Goal: Task Accomplishment & Management: Use online tool/utility

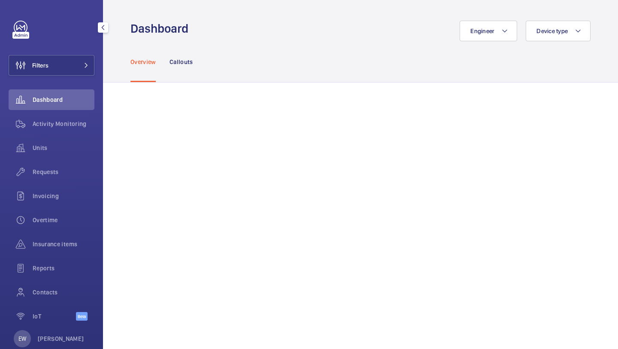
click at [77, 78] on div "Filters Dashboard Activity Monitoring Units Requests Invoicing Overtime Insuran…" at bounding box center [52, 175] width 86 height 309
click at [77, 76] on div "Filters Dashboard Activity Monitoring Units Requests Invoicing Overtime Insuran…" at bounding box center [52, 175] width 86 height 309
click at [55, 163] on div "Requests" at bounding box center [52, 171] width 86 height 21
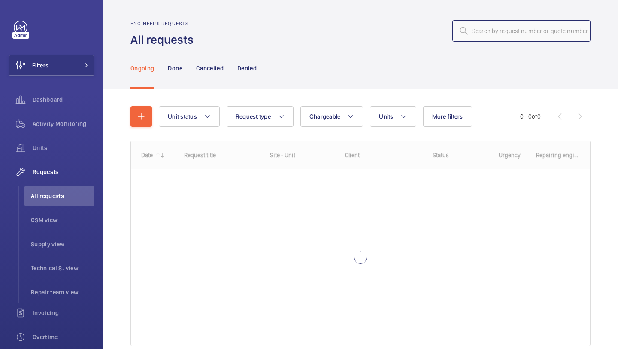
click at [500, 24] on input "text" at bounding box center [522, 30] width 138 height 21
paste input "R25-11271"
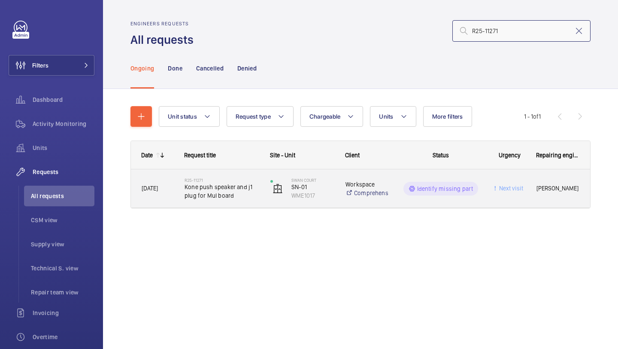
type input "R25-11271"
click at [230, 187] on span "Kone push speaker and j1 plug for Mul board" at bounding box center [222, 191] width 75 height 17
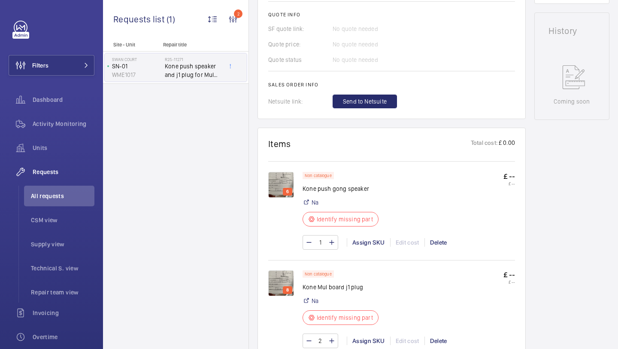
scroll to position [384, 0]
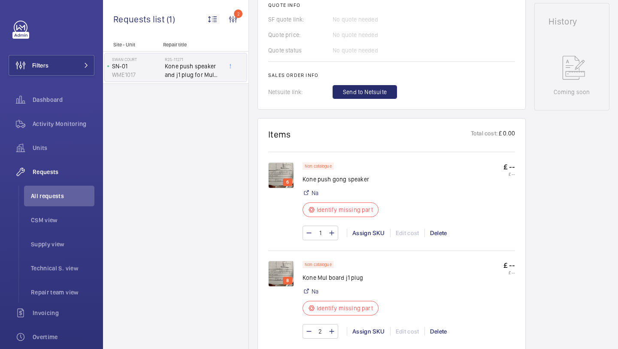
click at [291, 178] on img at bounding box center [281, 175] width 26 height 26
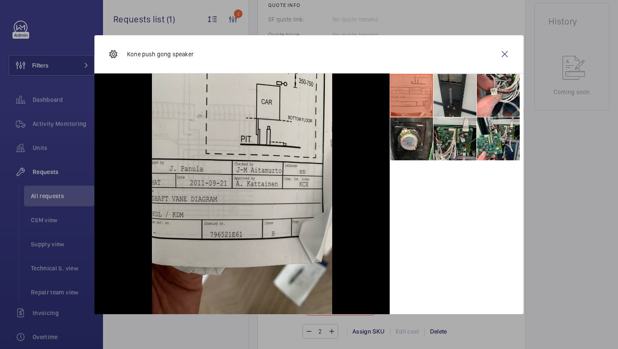
click at [462, 105] on li at bounding box center [455, 95] width 43 height 43
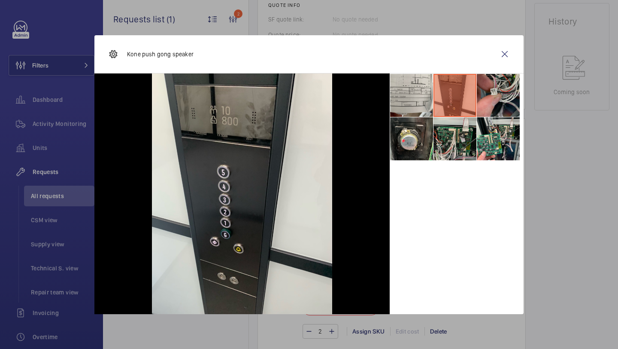
click at [501, 91] on li at bounding box center [498, 95] width 43 height 43
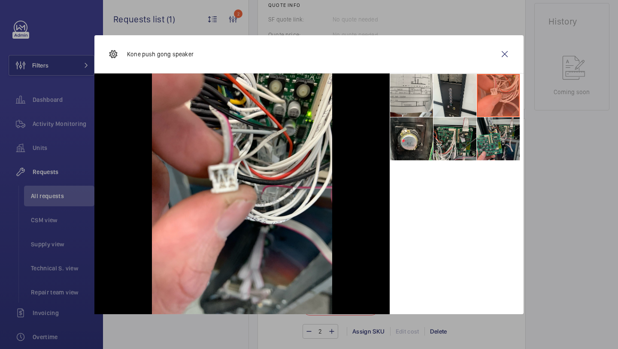
click at [488, 132] on li at bounding box center [498, 138] width 43 height 43
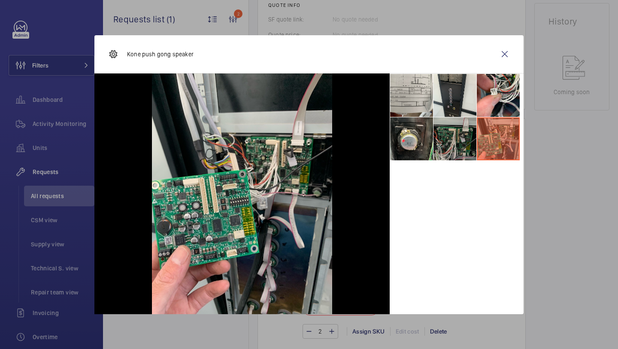
click at [456, 132] on li at bounding box center [455, 138] width 43 height 43
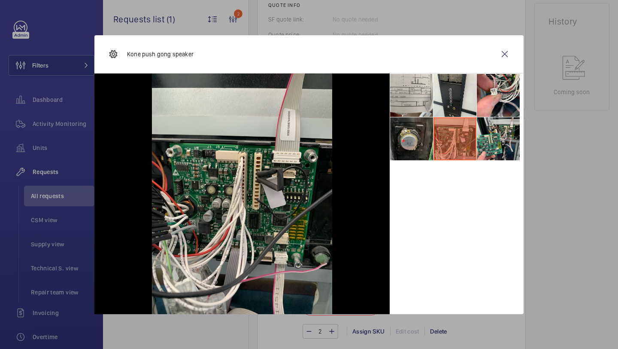
click at [412, 136] on li at bounding box center [411, 138] width 43 height 43
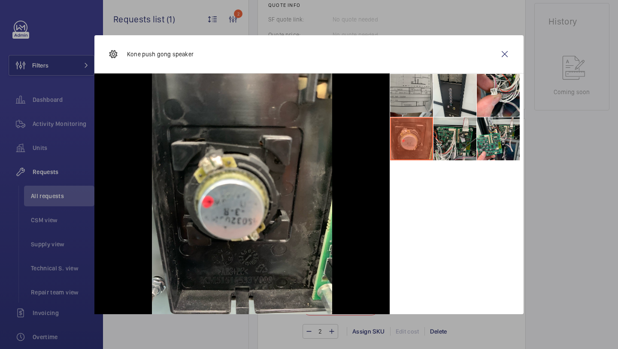
click at [391, 91] on li at bounding box center [411, 95] width 43 height 43
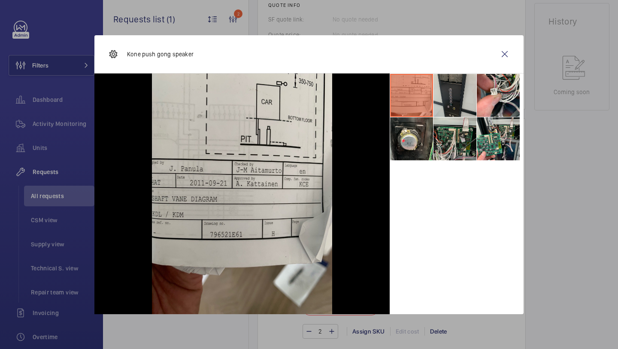
click at [445, 99] on li at bounding box center [455, 95] width 43 height 43
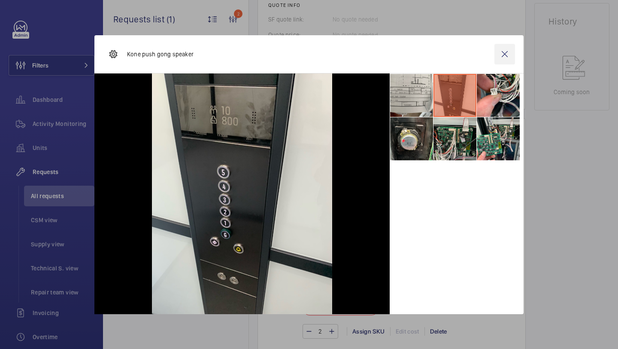
click at [495, 58] on wm-front-icon-button at bounding box center [505, 54] width 21 height 21
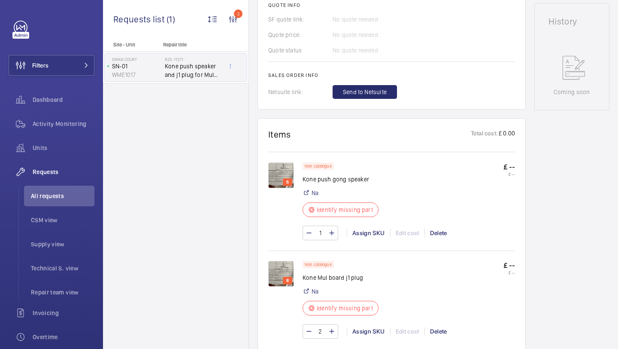
click at [278, 275] on img at bounding box center [281, 274] width 26 height 26
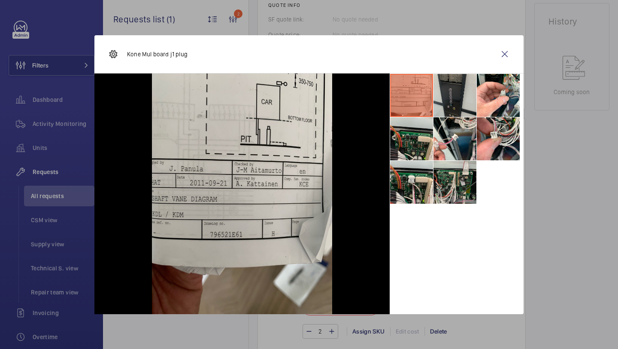
click at [461, 103] on li at bounding box center [455, 95] width 43 height 43
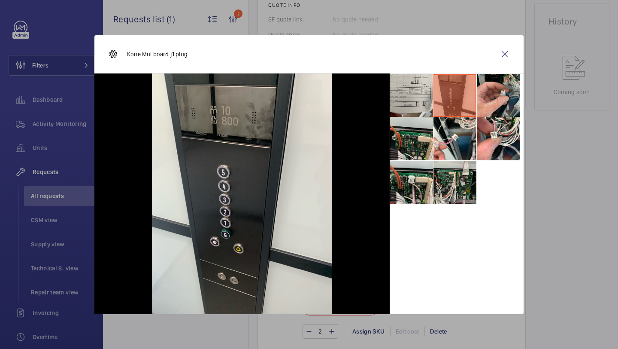
click at [503, 91] on li at bounding box center [498, 95] width 43 height 43
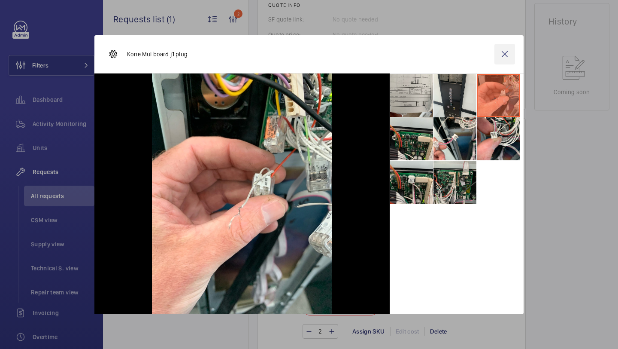
click at [509, 55] on wm-front-icon-button at bounding box center [505, 54] width 21 height 21
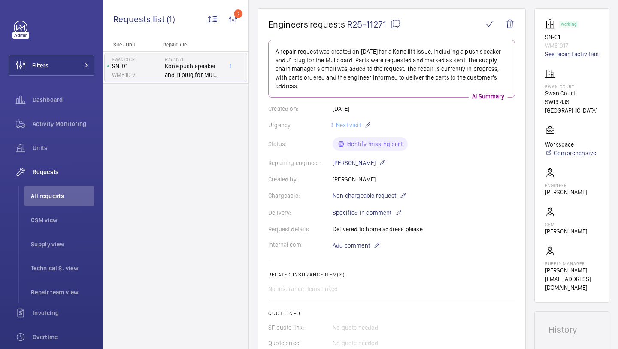
scroll to position [448, 0]
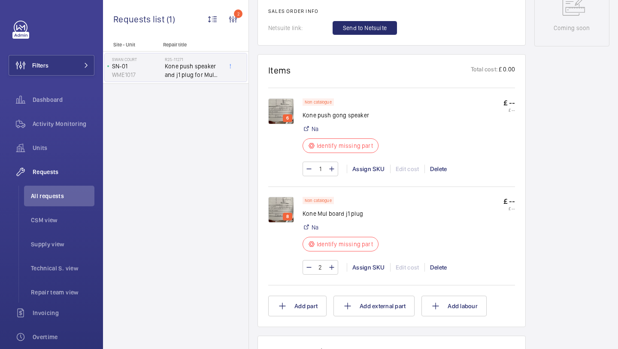
click at [281, 109] on img at bounding box center [281, 111] width 26 height 26
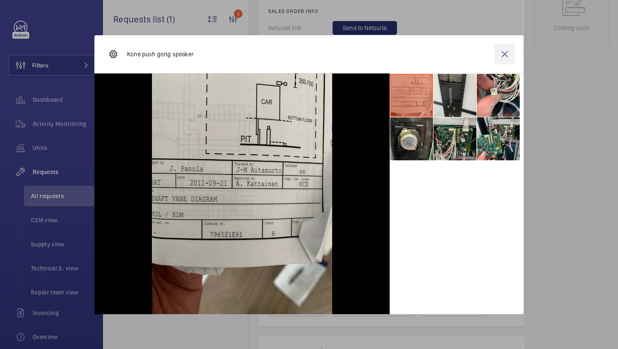
click at [508, 59] on wm-front-icon-button at bounding box center [505, 54] width 21 height 21
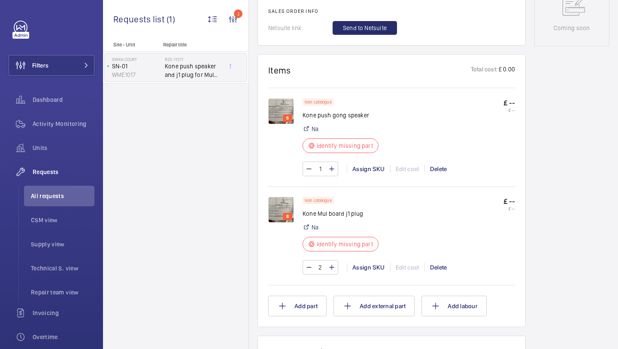
click at [285, 200] on img at bounding box center [281, 210] width 26 height 26
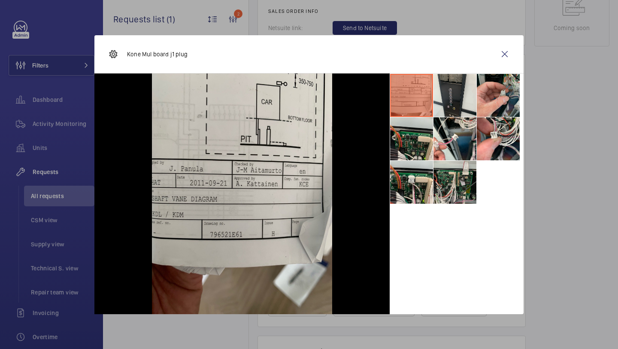
click at [478, 110] on li at bounding box center [498, 95] width 43 height 43
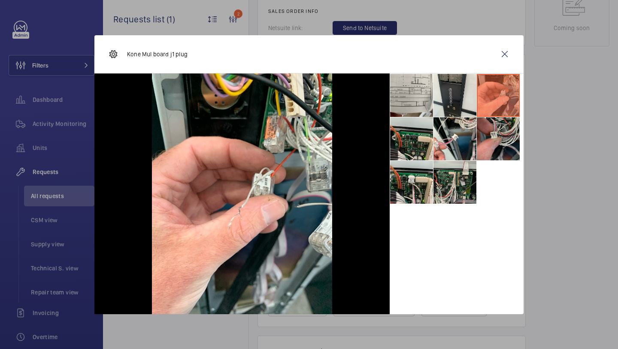
click at [482, 137] on li at bounding box center [498, 138] width 43 height 43
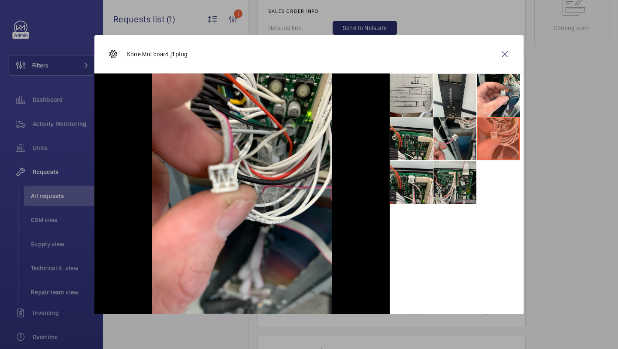
click at [463, 145] on li at bounding box center [455, 138] width 43 height 43
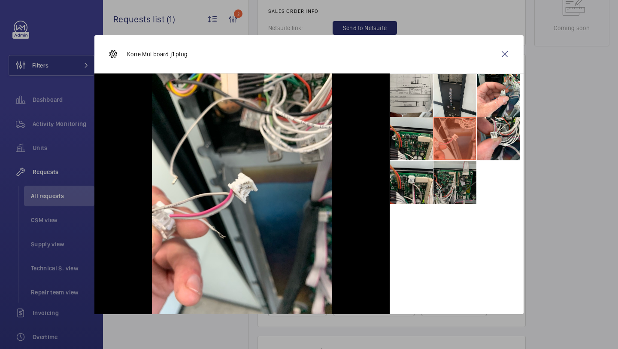
click at [448, 184] on li at bounding box center [455, 182] width 43 height 43
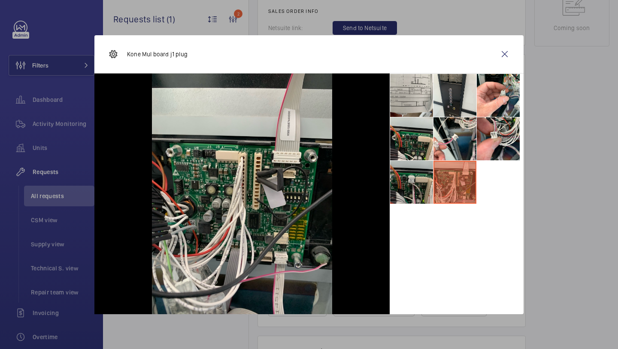
click at [408, 179] on li at bounding box center [411, 182] width 43 height 43
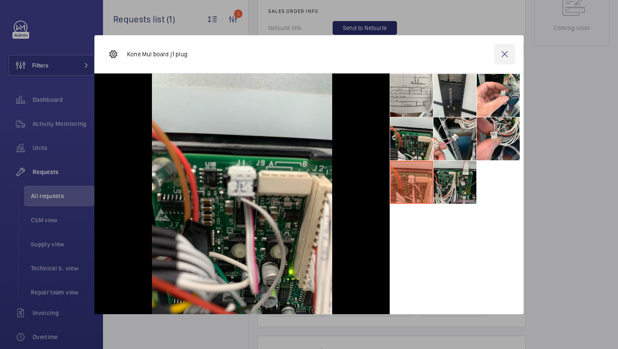
click at [503, 59] on wm-front-icon-button at bounding box center [505, 54] width 21 height 21
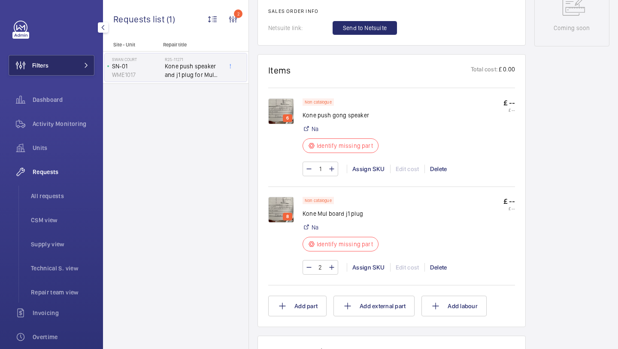
click at [85, 71] on button "Filters" at bounding box center [52, 65] width 86 height 21
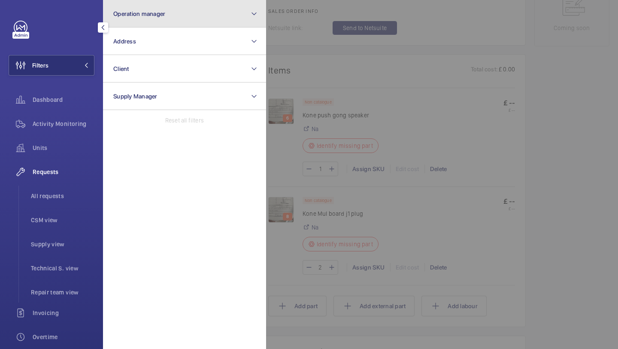
click at [140, 5] on button "Operation manager" at bounding box center [184, 13] width 163 height 27
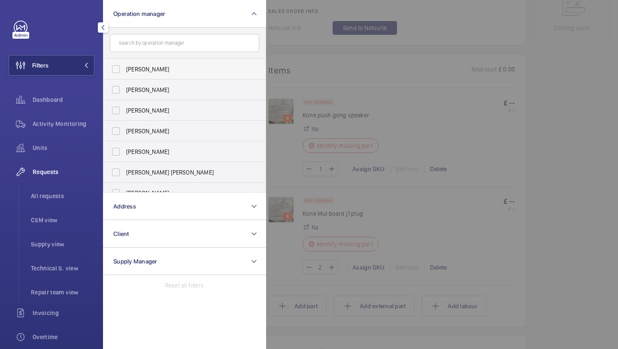
click at [150, 72] on span "Abby Archer" at bounding box center [185, 69] width 118 height 9
click at [125, 72] on input "Abby Archer" at bounding box center [115, 69] width 17 height 17
checkbox input "true"
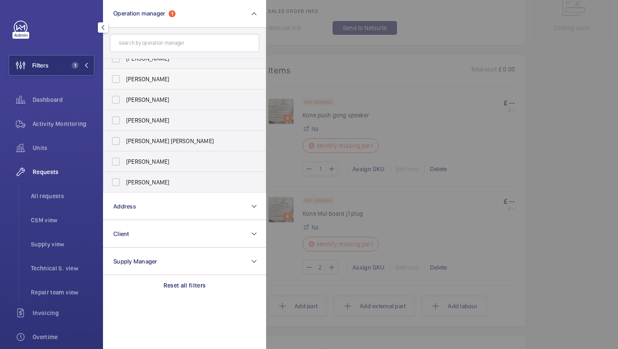
scroll to position [52, 0]
click at [143, 181] on span "Alex Waterman" at bounding box center [185, 181] width 118 height 9
click at [125, 181] on input "Alex Waterman" at bounding box center [115, 181] width 17 height 17
checkbox input "true"
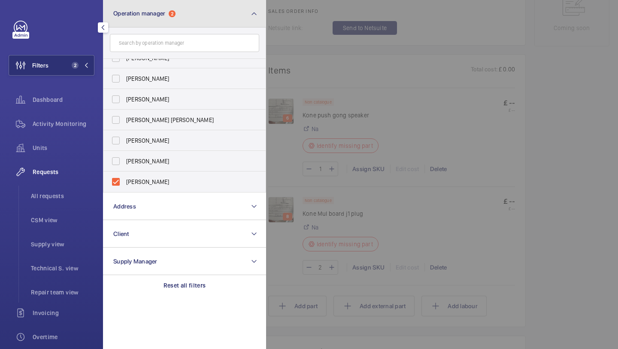
click at [169, 22] on button "Operation manager 2" at bounding box center [184, 13] width 163 height 27
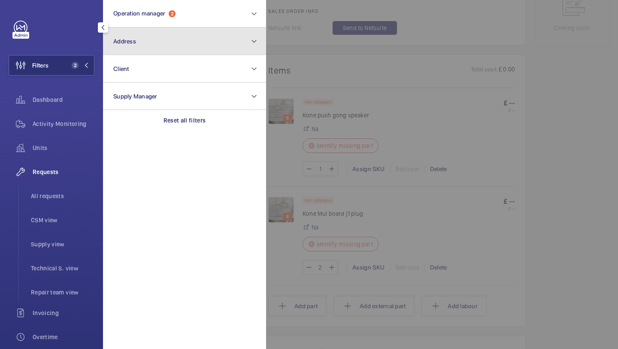
click at [163, 40] on button "Address" at bounding box center [184, 40] width 163 height 27
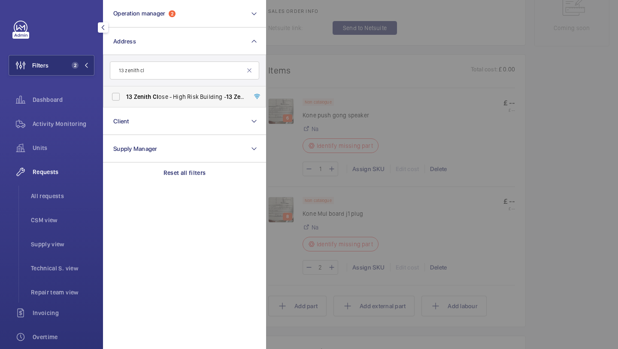
type input "13 zenith cl"
click at [159, 92] on label "13 Zenith Cl ose - High Risk Building - 13 Zenith Cl ose, LONDON NW9 6FJ" at bounding box center [178, 96] width 149 height 21
click at [125, 92] on input "13 Zenith Cl ose - High Risk Building - 13 Zenith Cl ose, LONDON NW9 6FJ" at bounding box center [115, 96] width 17 height 17
checkbox input "true"
click at [70, 202] on li "All requests" at bounding box center [59, 196] width 70 height 21
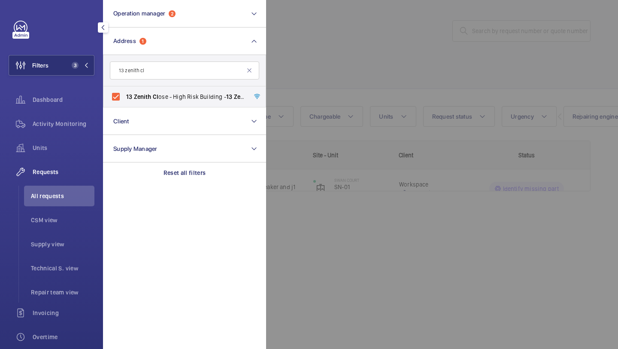
click at [370, 72] on div at bounding box center [575, 174] width 618 height 349
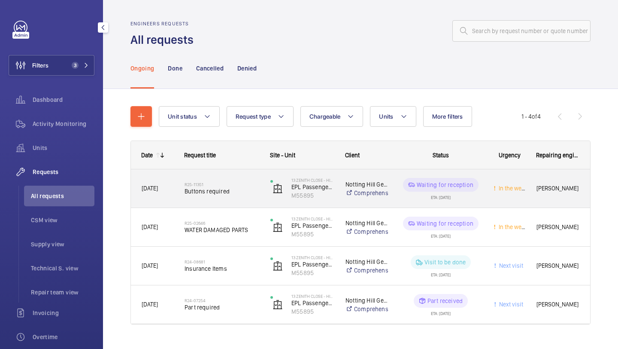
click at [241, 191] on span "Buttons required" at bounding box center [222, 191] width 75 height 9
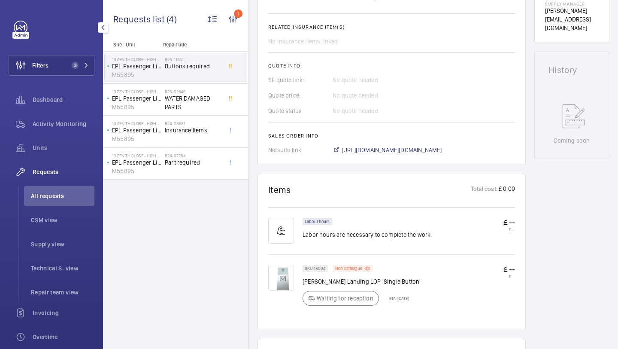
scroll to position [349, 0]
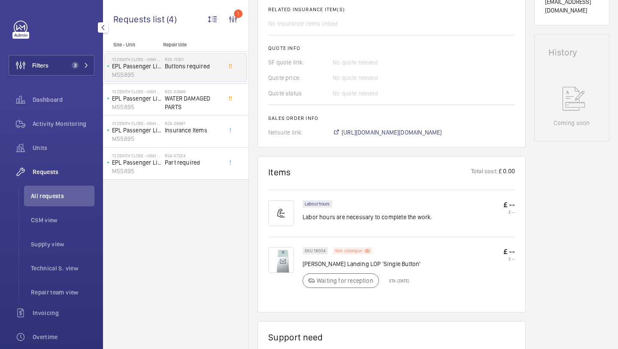
click at [355, 248] on div "Non catalogue" at bounding box center [353, 250] width 40 height 7
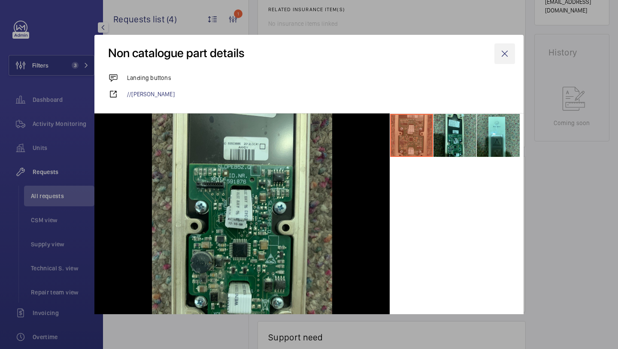
click at [501, 51] on wm-front-icon-button at bounding box center [505, 53] width 21 height 21
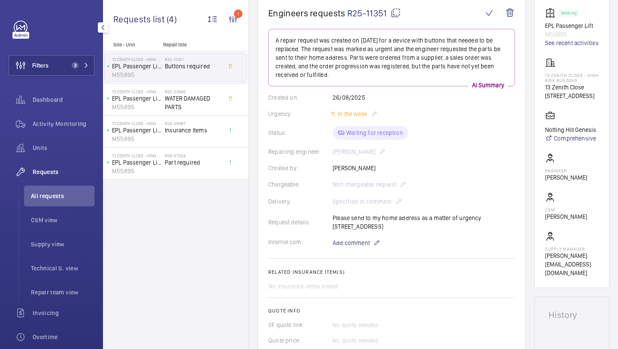
scroll to position [0, 0]
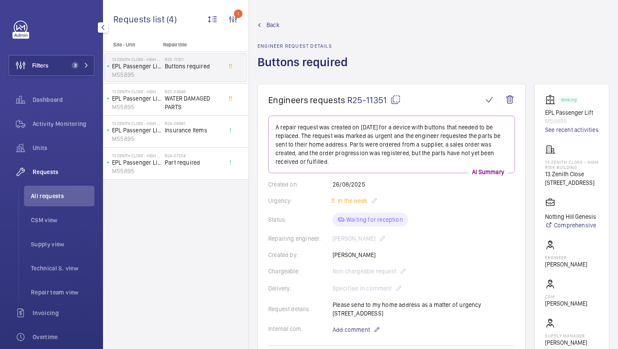
drag, startPoint x: 387, startPoint y: 101, endPoint x: 349, endPoint y: 100, distance: 37.8
click at [349, 100] on span "R25-11351" at bounding box center [374, 99] width 54 height 11
copy span "R25-11351"
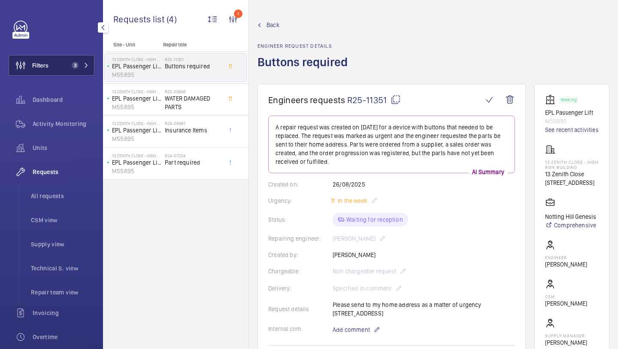
click at [57, 73] on button "Filters 3" at bounding box center [52, 65] width 86 height 21
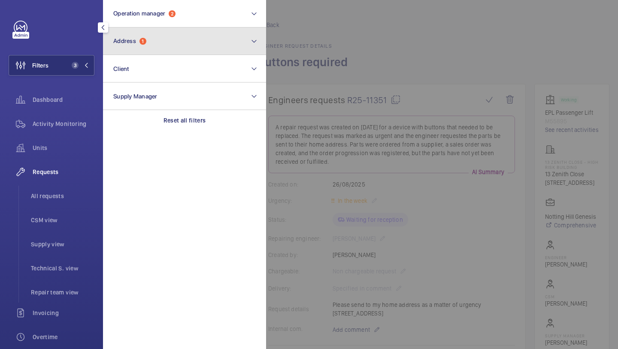
click at [146, 46] on button "Address 1" at bounding box center [184, 40] width 163 height 27
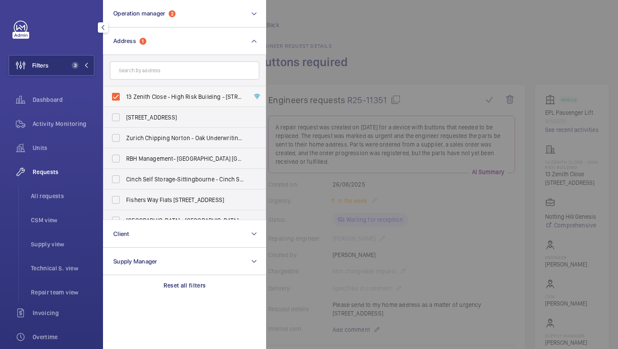
click at [146, 93] on span "13 Zenith Close - High Risk Building - 13 Zenith Close, LONDON NW9 6FJ" at bounding box center [185, 96] width 118 height 9
click at [125, 93] on input "13 Zenith Close - High Risk Building - 13 Zenith Close, LONDON NW9 6FJ" at bounding box center [115, 96] width 17 height 17
checkbox input "false"
click at [146, 71] on input "text" at bounding box center [184, 70] width 149 height 18
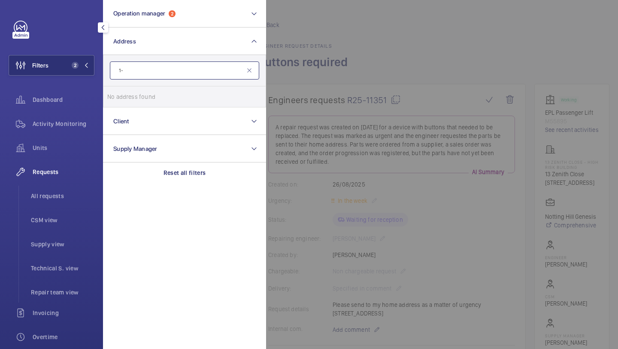
type input "1"
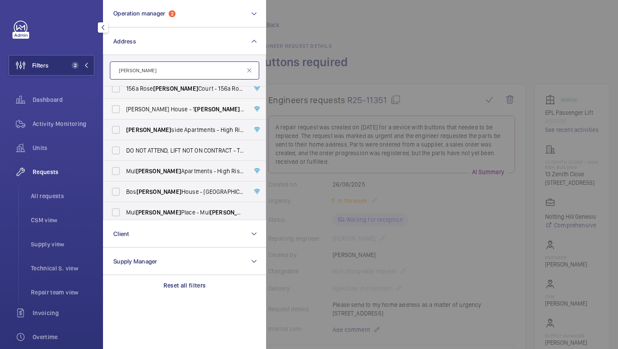
scroll to position [5, 0]
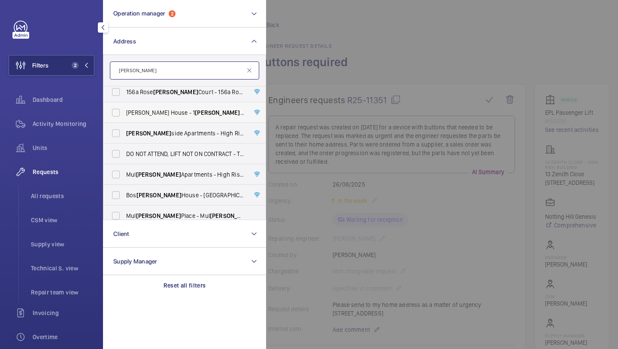
type input "berry"
click at [186, 116] on span "Bryles House - 1 Berry St, LONDON EC1V 0AA" at bounding box center [185, 112] width 118 height 9
click at [125, 116] on input "Bryles House - 1 Berry St, LONDON EC1V 0AA" at bounding box center [115, 112] width 17 height 17
checkbox input "true"
click at [70, 195] on span "All requests" at bounding box center [63, 196] width 64 height 9
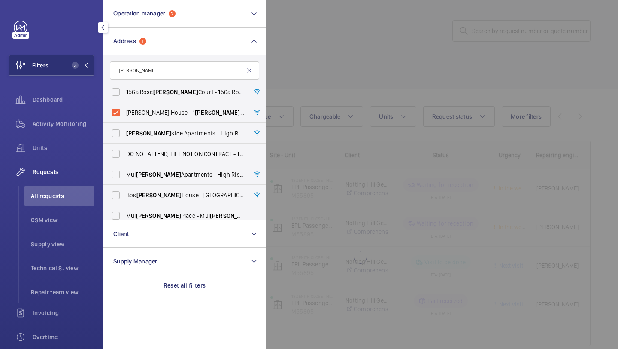
click at [393, 1] on div at bounding box center [575, 174] width 618 height 349
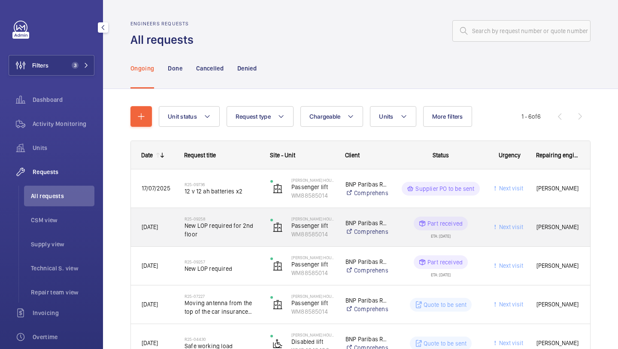
click at [241, 224] on span "New LOP required for 2nd floor" at bounding box center [222, 229] width 75 height 17
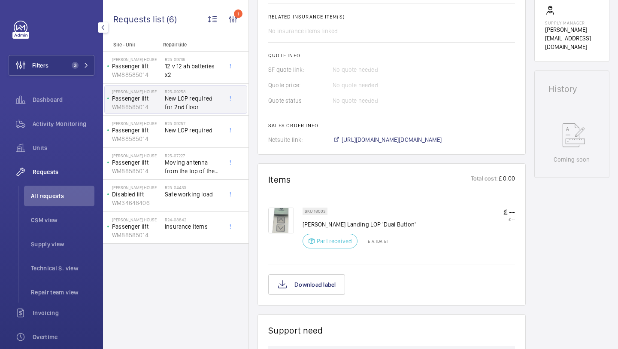
scroll to position [91, 0]
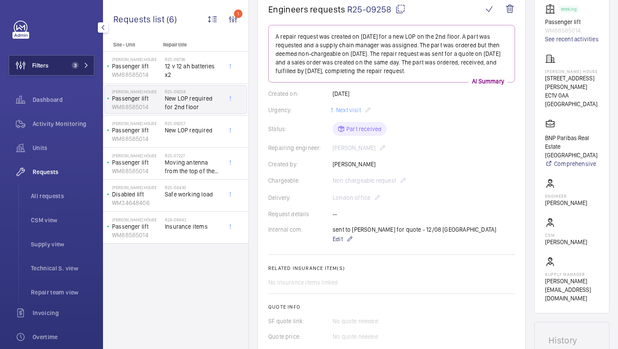
click at [52, 67] on button "Filters 3" at bounding box center [52, 65] width 86 height 21
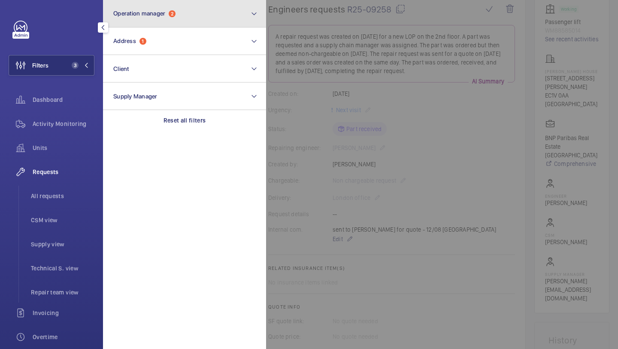
click at [161, 12] on span "Operation manager" at bounding box center [139, 13] width 52 height 7
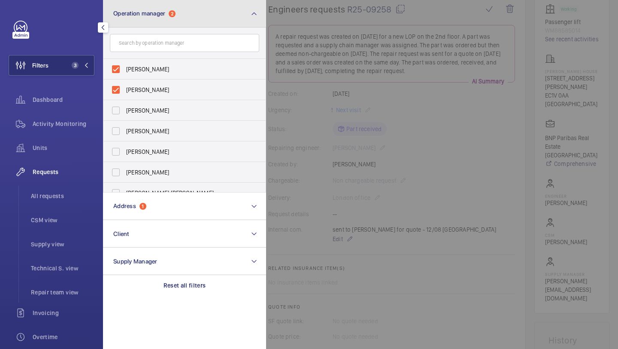
click at [148, 12] on span "Operation manager" at bounding box center [139, 13] width 52 height 7
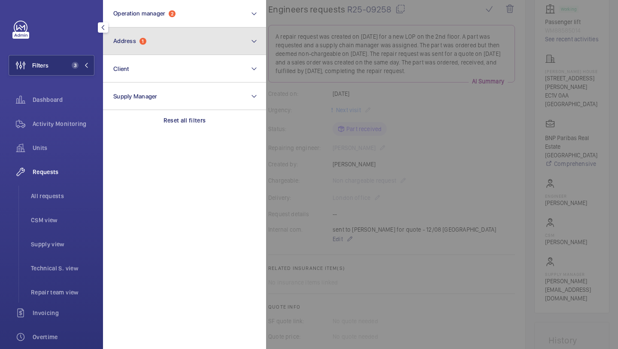
click at [146, 33] on button "Address 1" at bounding box center [184, 40] width 163 height 27
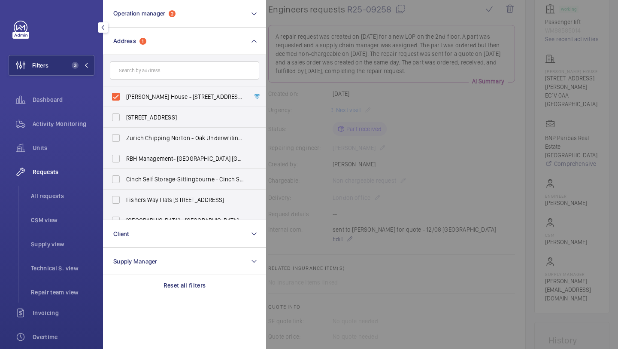
click at [136, 83] on form at bounding box center [185, 70] width 162 height 31
click at [134, 91] on label "Bryles House - 1 Berry St, LONDON EC1V 0AA" at bounding box center [178, 96] width 149 height 21
click at [125, 91] on input "Bryles House - 1 Berry St, LONDON EC1V 0AA" at bounding box center [115, 96] width 17 height 17
checkbox input "false"
click at [62, 196] on span "All requests" at bounding box center [63, 196] width 64 height 9
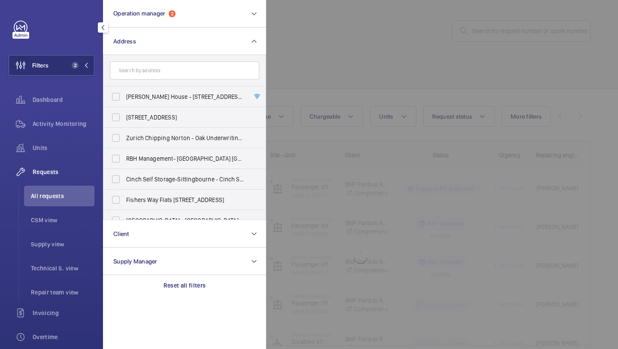
click at [398, 80] on div at bounding box center [575, 174] width 618 height 349
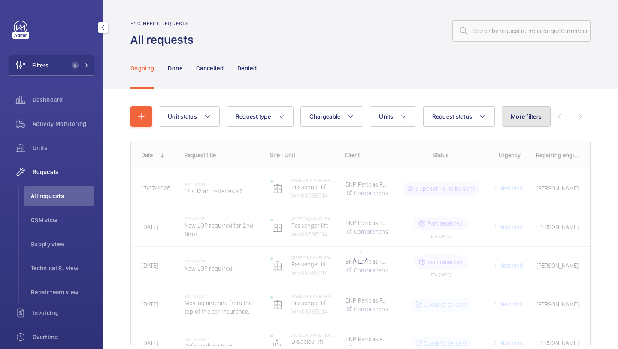
click at [511, 116] on button "More filters" at bounding box center [526, 116] width 49 height 21
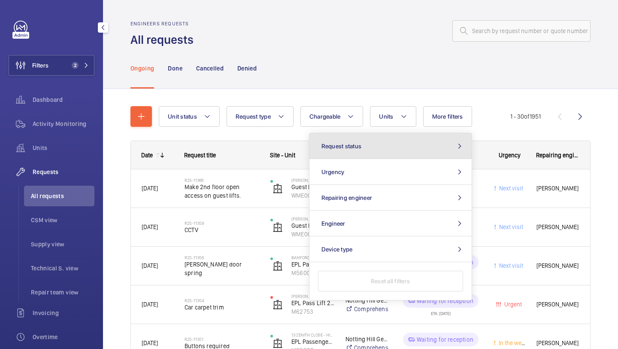
click at [440, 150] on button "Request status" at bounding box center [391, 146] width 162 height 26
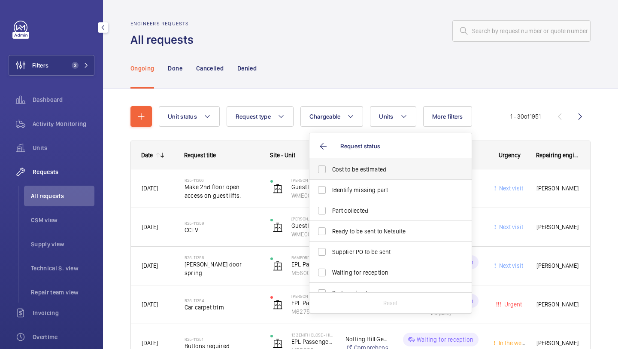
click at [417, 175] on label "Cost to be estimated" at bounding box center [384, 169] width 149 height 21
click at [331, 175] on input "Cost to be estimated" at bounding box center [322, 169] width 17 height 17
checkbox input "true"
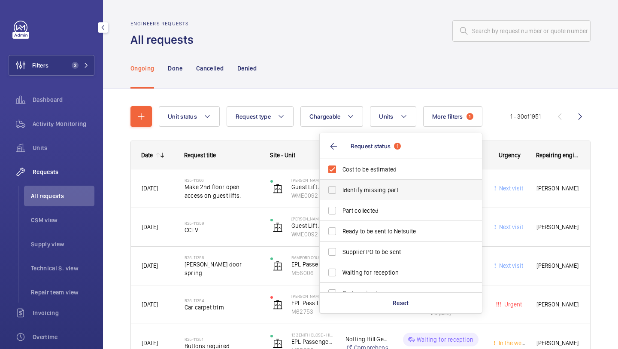
click at [412, 188] on span "Identify missing part" at bounding box center [402, 190] width 118 height 9
click at [341, 188] on input "Identify missing part" at bounding box center [332, 189] width 17 height 17
checkbox input "true"
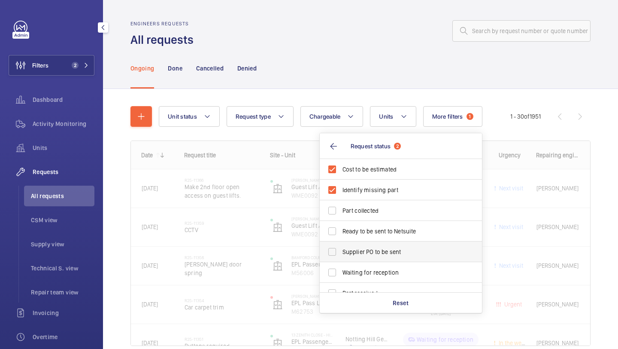
click at [388, 252] on span "Supplier PO to be sent" at bounding box center [402, 251] width 118 height 9
click at [341, 252] on input "Supplier PO to be sent" at bounding box center [332, 251] width 17 height 17
checkbox input "true"
click at [388, 233] on span "Ready to be sent to Netsuite" at bounding box center [402, 231] width 118 height 9
click at [341, 233] on input "Ready to be sent to Netsuite" at bounding box center [332, 230] width 17 height 17
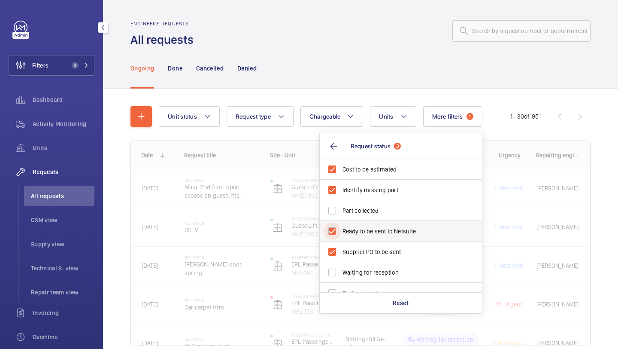
checkbox input "true"
click at [395, 61] on div "Ongoing Done Cancelled Denied" at bounding box center [361, 68] width 460 height 41
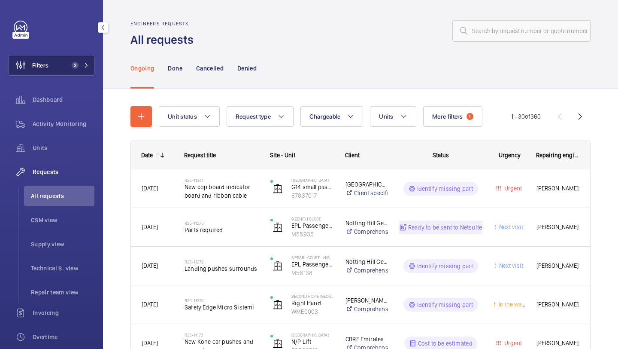
click at [67, 72] on button "Filters 2" at bounding box center [52, 65] width 86 height 21
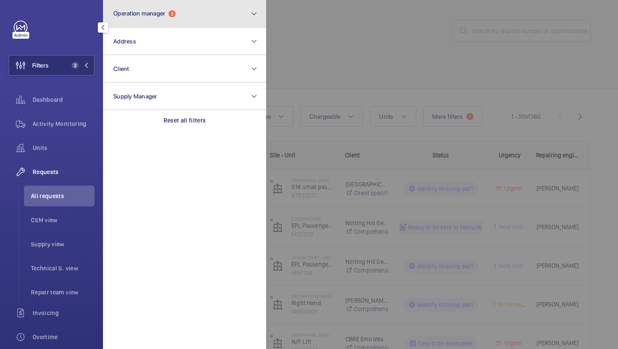
click at [142, 19] on button "Operation manager 2" at bounding box center [184, 13] width 163 height 27
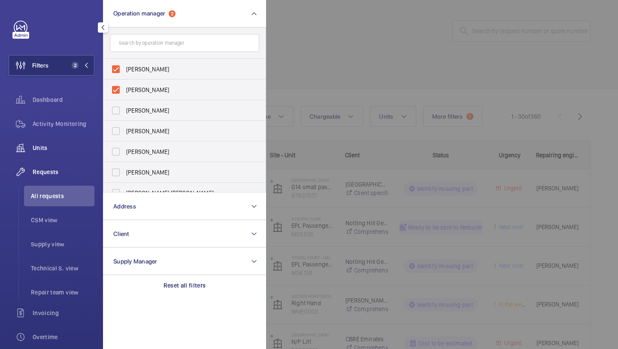
click at [78, 146] on span "Units" at bounding box center [64, 147] width 62 height 9
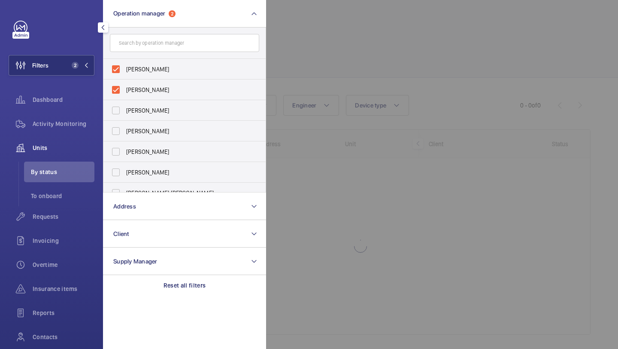
click at [376, 33] on div at bounding box center [575, 174] width 618 height 349
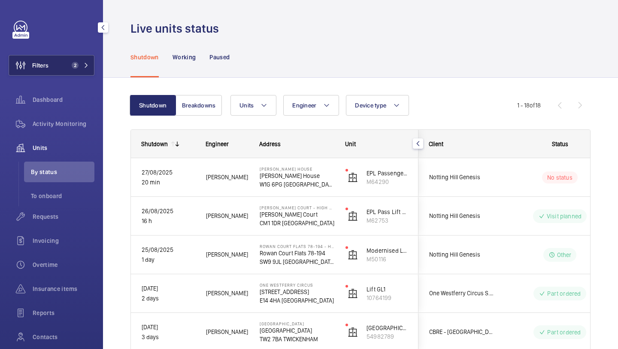
click at [72, 67] on span "2" at bounding box center [73, 65] width 10 height 7
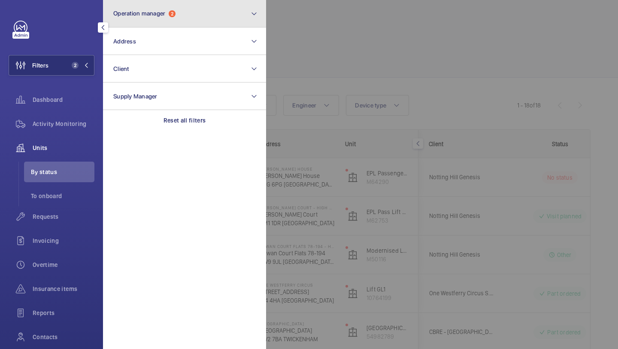
click at [155, 24] on button "Operation manager 2" at bounding box center [184, 13] width 163 height 27
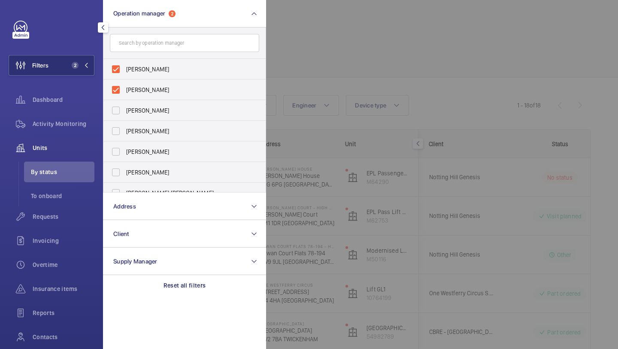
click at [307, 71] on div at bounding box center [575, 174] width 618 height 349
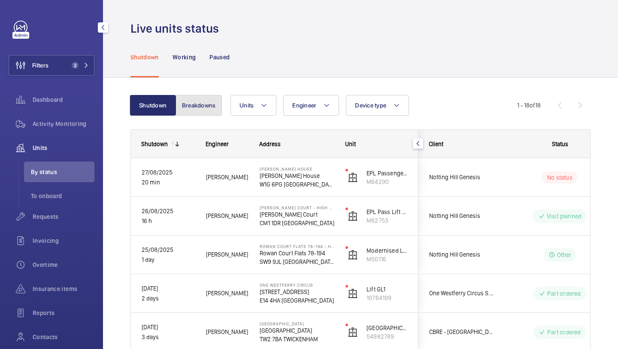
click at [190, 101] on button "Breakdowns" at bounding box center [199, 105] width 46 height 21
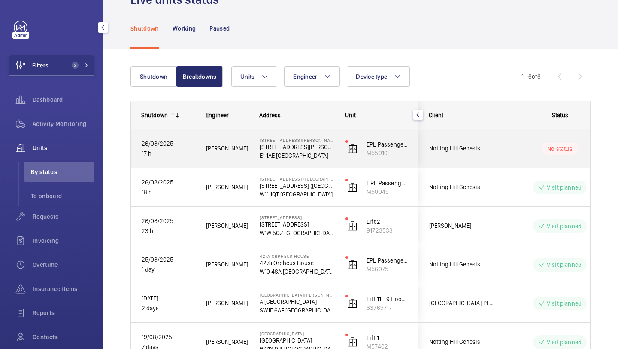
scroll to position [30, 0]
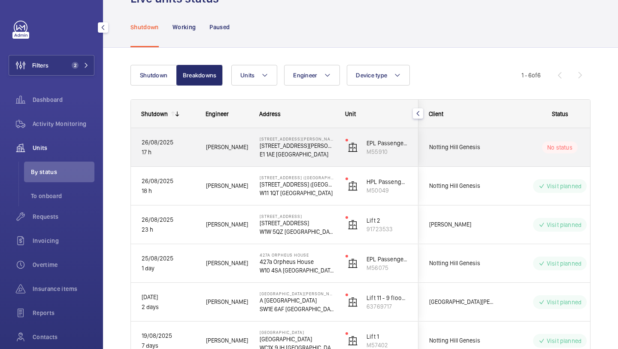
click at [469, 150] on span "Notting Hill Genesis" at bounding box center [463, 147] width 66 height 10
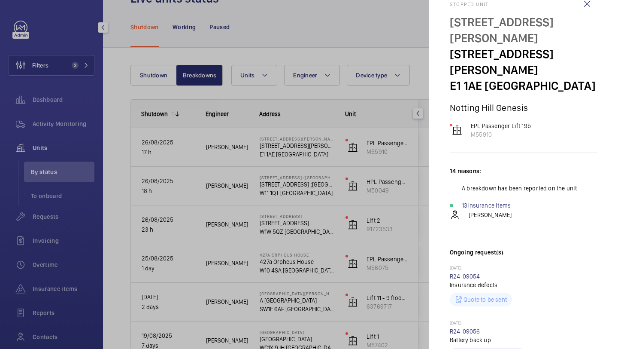
scroll to position [23, 0]
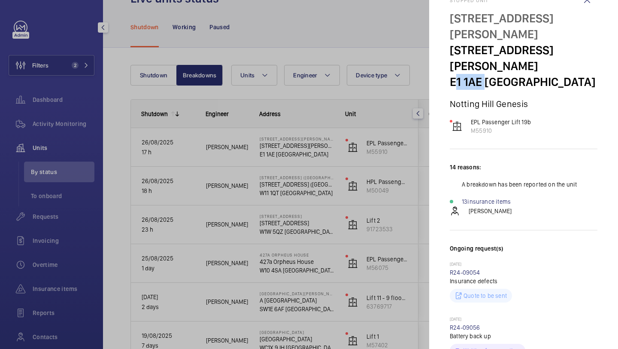
drag, startPoint x: 483, startPoint y: 53, endPoint x: 449, endPoint y: 52, distance: 34.4
click at [449, 52] on mat-sidenav "Stopped unit 19 Jacobs Court 19 Jacobs Court E1 1AE LONDON Notting Hill Genesis…" at bounding box center [524, 174] width 189 height 349
copy p "E1 1AE"
click at [237, 51] on div at bounding box center [309, 174] width 618 height 349
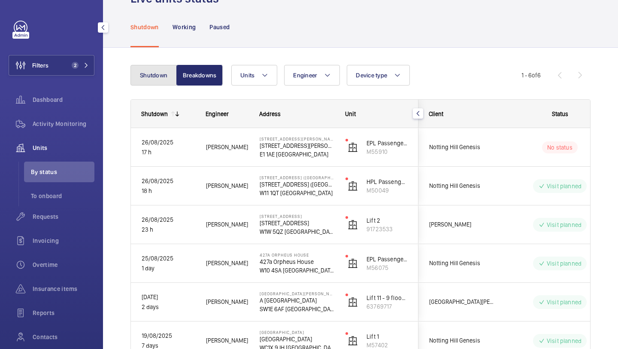
click at [160, 77] on button "Shutdown" at bounding box center [154, 75] width 46 height 21
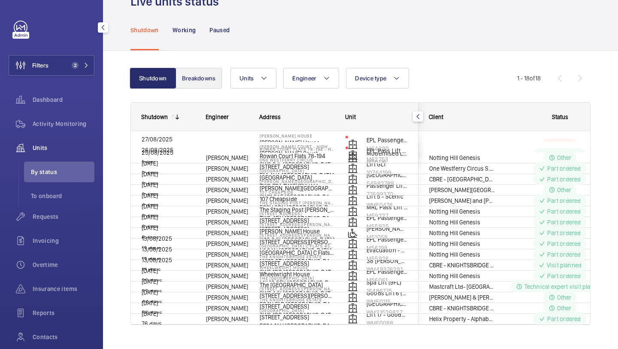
scroll to position [30, 0]
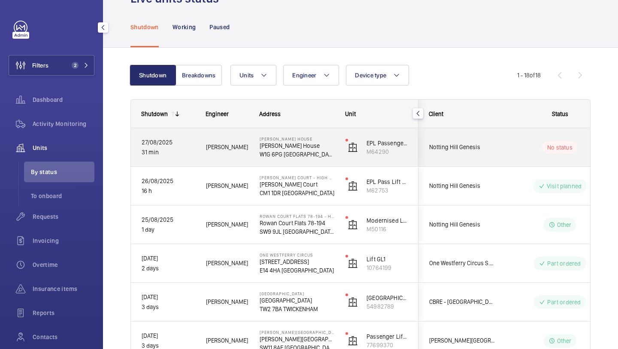
click at [470, 132] on div "Notting Hill Genesis" at bounding box center [457, 147] width 77 height 38
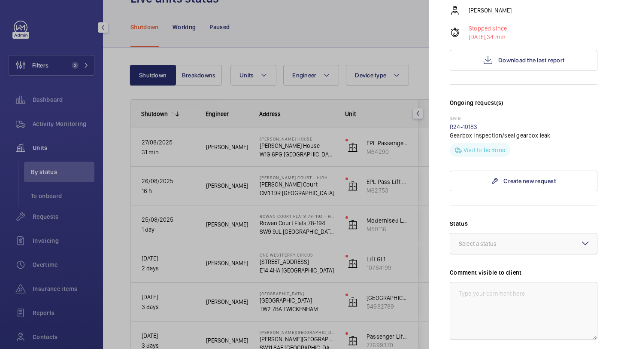
scroll to position [308, 0]
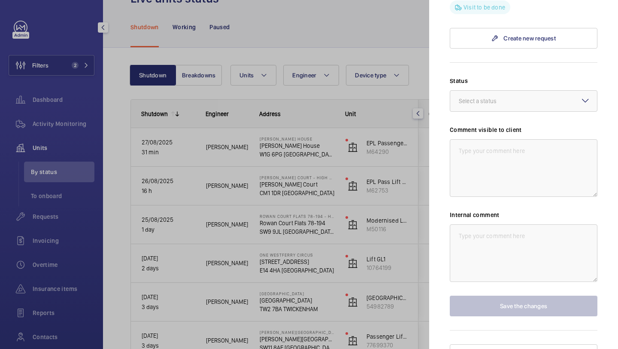
click at [484, 210] on div "Internal comment" at bounding box center [524, 245] width 148 height 71
click at [482, 224] on textarea at bounding box center [524, 253] width 148 height 58
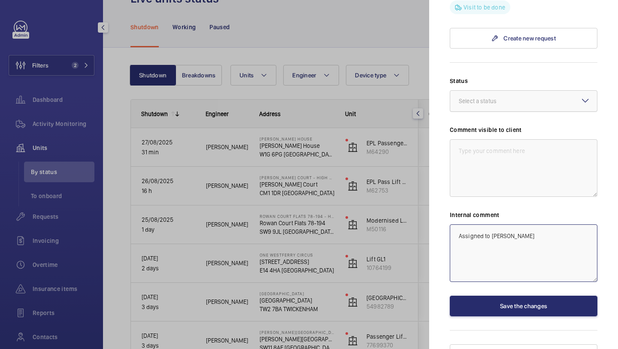
click at [500, 97] on div "Select a status" at bounding box center [488, 101] width 59 height 9
type textarea "Assigned to Dave H"
click at [38, 180] on div at bounding box center [309, 174] width 618 height 349
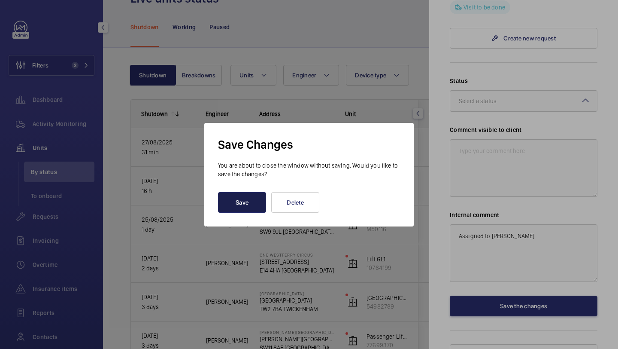
click at [258, 202] on button "Save" at bounding box center [242, 202] width 48 height 21
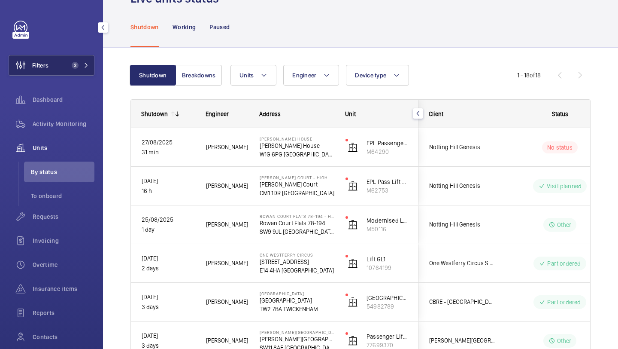
click at [76, 63] on span "2" at bounding box center [75, 65] width 7 height 7
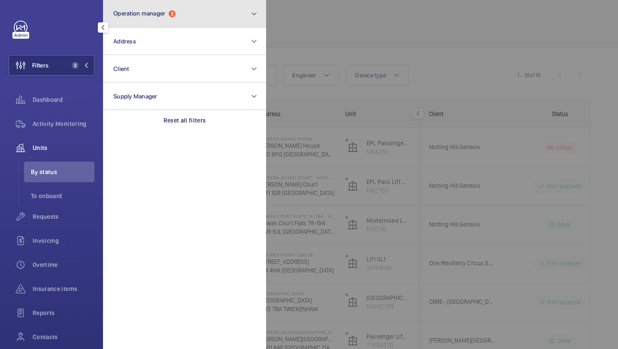
click at [177, 27] on button "Operation manager 2" at bounding box center [184, 13] width 163 height 27
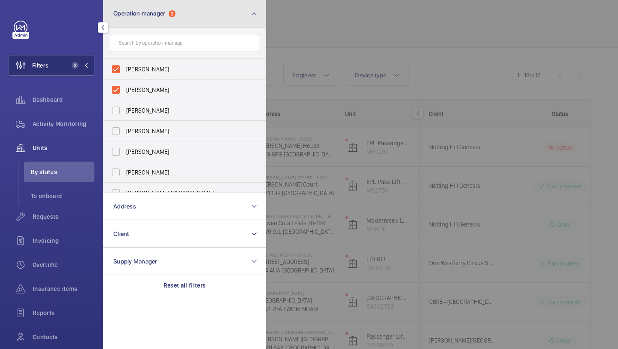
click at [165, 14] on span "Operation manager" at bounding box center [139, 13] width 52 height 7
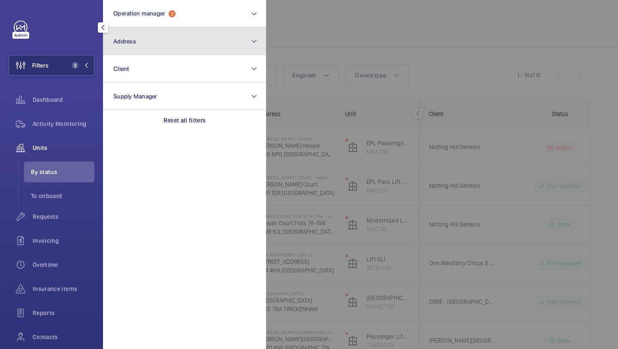
click at [160, 40] on button "Address" at bounding box center [184, 40] width 163 height 27
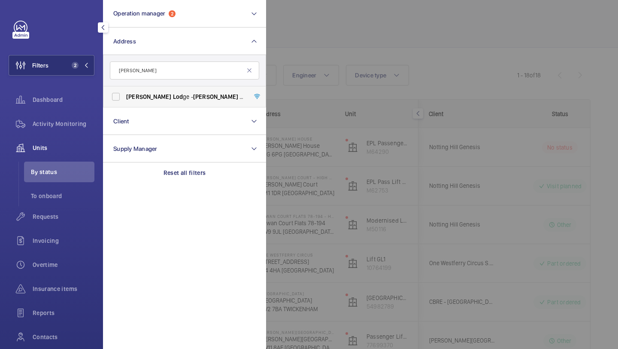
type input "catherine lod"
click at [153, 88] on label "Catherine Lod ge - Catherine Lod ge, LONDON SS2 6FE" at bounding box center [178, 96] width 149 height 21
click at [125, 88] on input "Catherine Lod ge - Catherine Lod ge, LONDON SS2 6FE" at bounding box center [115, 96] width 17 height 17
checkbox input "true"
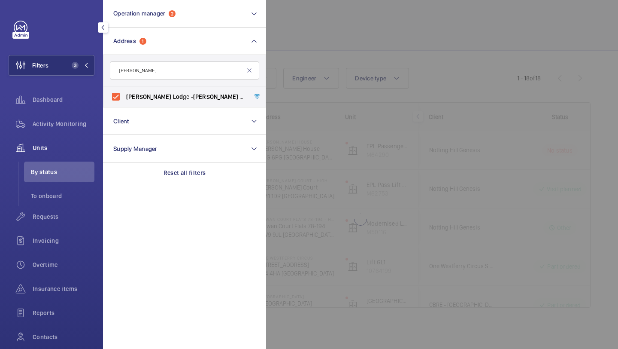
click at [371, 22] on div at bounding box center [575, 174] width 618 height 349
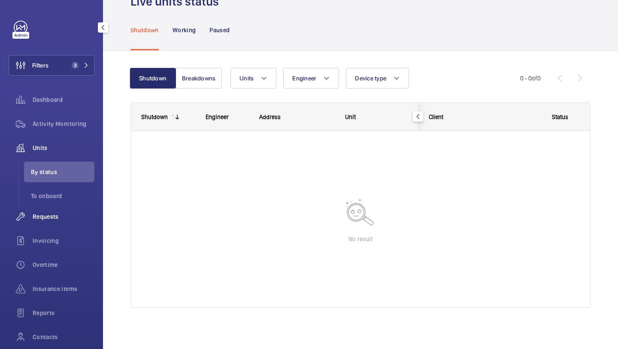
click at [44, 216] on span "Requests" at bounding box center [64, 216] width 62 height 9
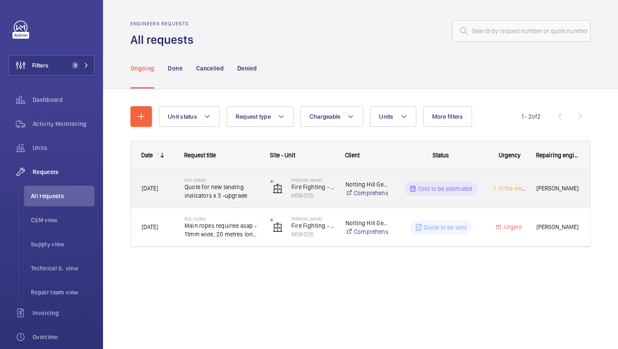
click at [232, 189] on span "Quote for new landing indicators x 3 -upgrade" at bounding box center [222, 191] width 75 height 17
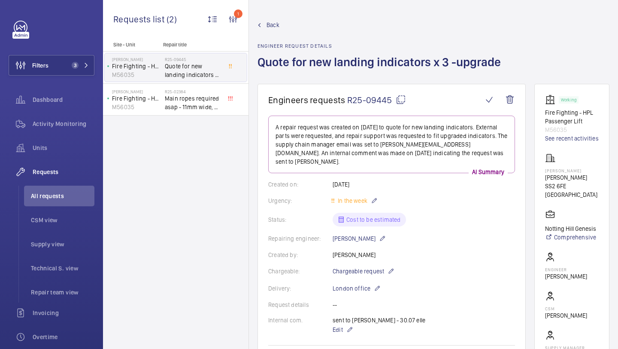
scroll to position [498, 0]
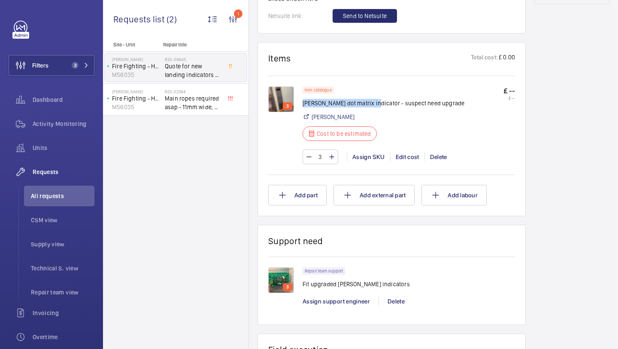
drag, startPoint x: 370, startPoint y: 94, endPoint x: 303, endPoint y: 96, distance: 67.0
click at [303, 99] on p "Lester dot matrix indicator - suspect need upgrade" at bounding box center [384, 103] width 162 height 9
copy p "Lester dot matrix indicator"
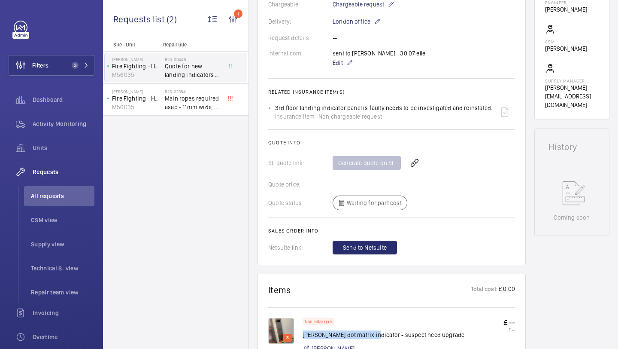
scroll to position [223, 0]
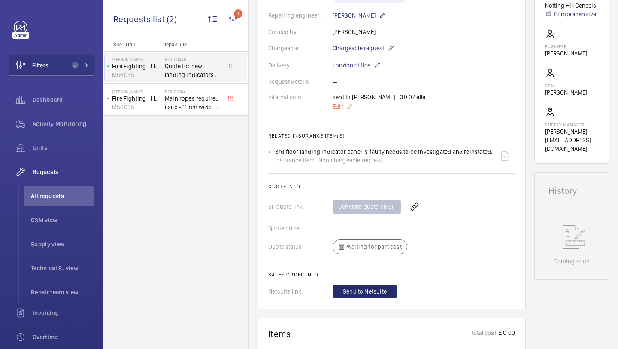
click at [352, 101] on mat-icon at bounding box center [350, 106] width 7 height 10
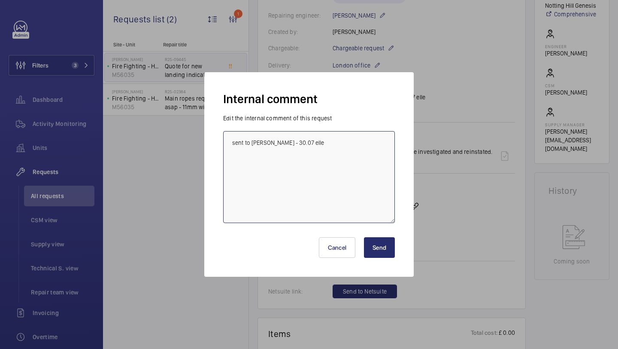
click at [343, 148] on textarea "sent to lesters - 30.07 elle" at bounding box center [309, 177] width 172 height 92
type textarea "sent to lesters - 30.07 elle Paul c to retrieve LC Number on next maintenance -…"
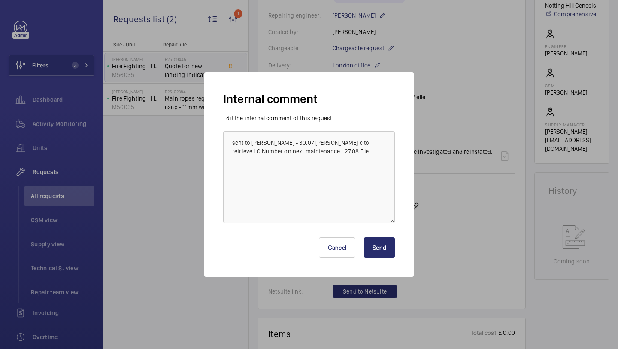
click at [388, 243] on button "Send" at bounding box center [379, 247] width 31 height 21
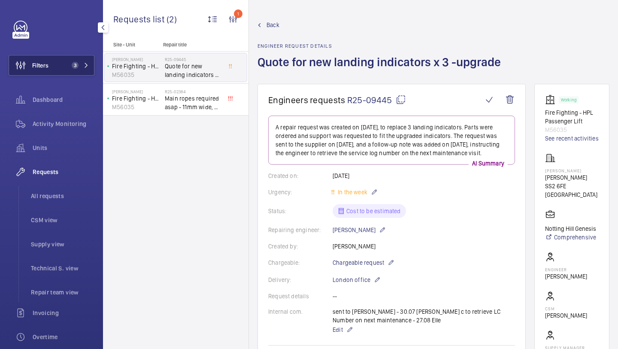
click at [80, 57] on button "Filters 3" at bounding box center [52, 65] width 86 height 21
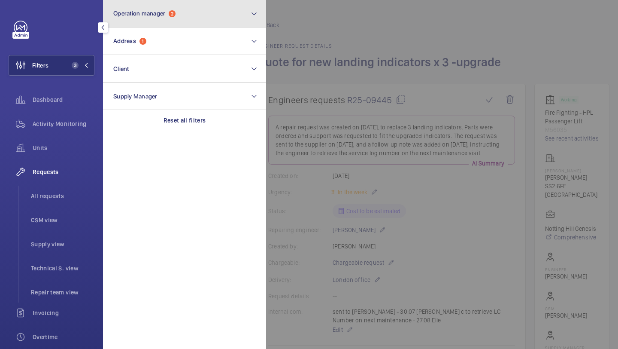
click at [141, 27] on button "Operation manager 2" at bounding box center [184, 13] width 163 height 27
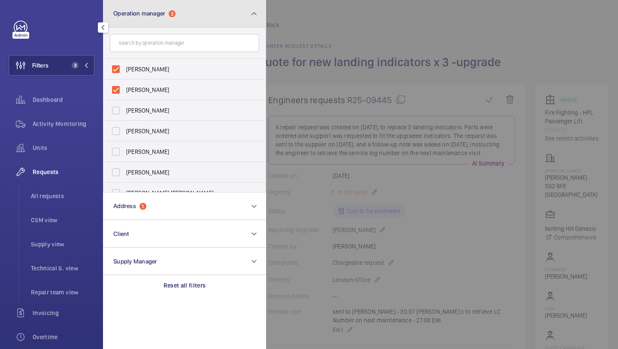
click at [139, 21] on button "Operation manager 2" at bounding box center [184, 13] width 163 height 27
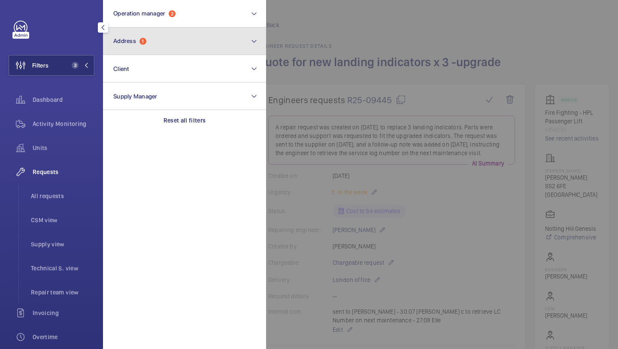
click at [139, 45] on button "Address 1" at bounding box center [184, 40] width 163 height 27
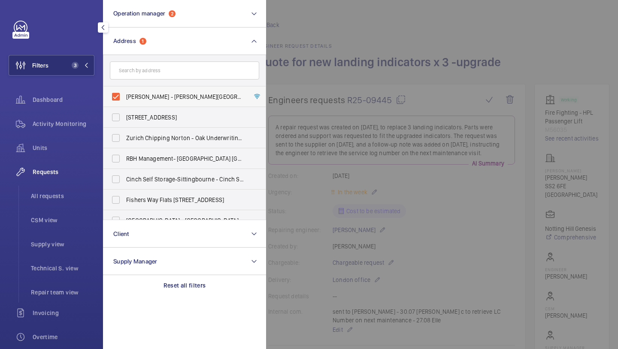
click at [133, 90] on label "Catherine Lodge - Catherine Lodge, LONDON SS2 6FE" at bounding box center [178, 96] width 149 height 21
click at [125, 90] on input "Catherine Lodge - Catherine Lodge, LONDON SS2 6FE" at bounding box center [115, 96] width 17 height 17
checkbox input "false"
click at [133, 78] on input "text" at bounding box center [184, 70] width 149 height 18
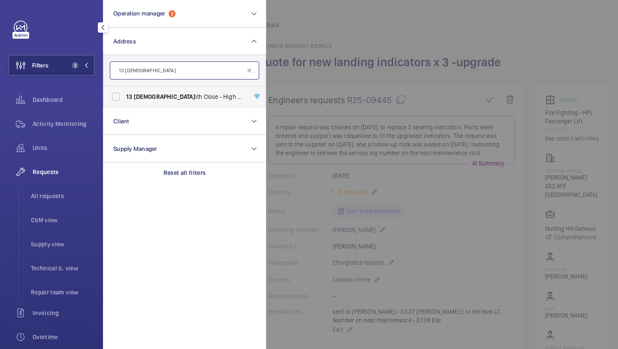
type input "13 zen"
click at [151, 99] on span "13 Zen ith Close - High Risk Building - 13 Zen ith Close, LONDON NW9 6FJ" at bounding box center [185, 96] width 118 height 9
click at [125, 99] on input "13 Zen ith Close - High Risk Building - 13 Zen ith Close, LONDON NW9 6FJ" at bounding box center [115, 96] width 17 height 17
checkbox input "true"
click at [66, 188] on li "All requests" at bounding box center [59, 196] width 70 height 21
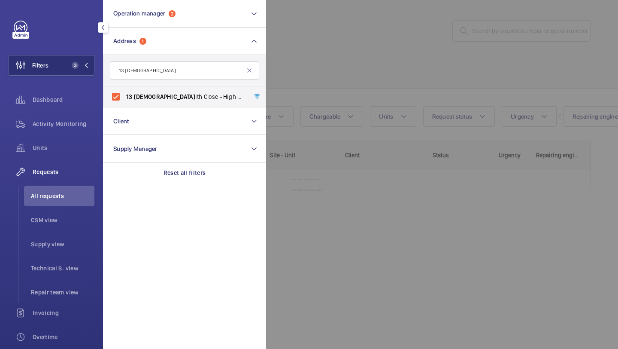
click at [372, 73] on div at bounding box center [575, 174] width 618 height 349
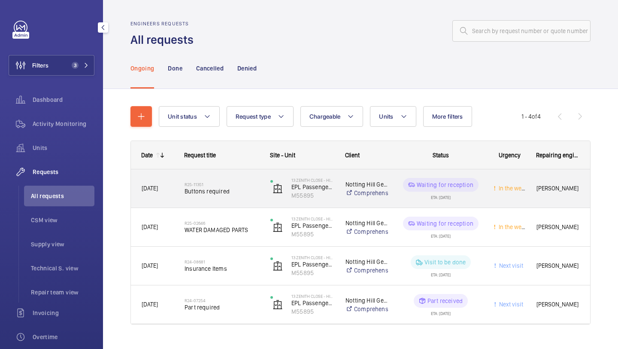
click at [235, 175] on div "R25-11351 Buttons required" at bounding box center [216, 188] width 85 height 39
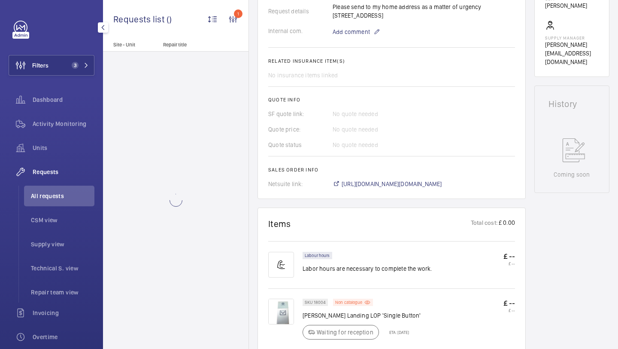
scroll to position [399, 0]
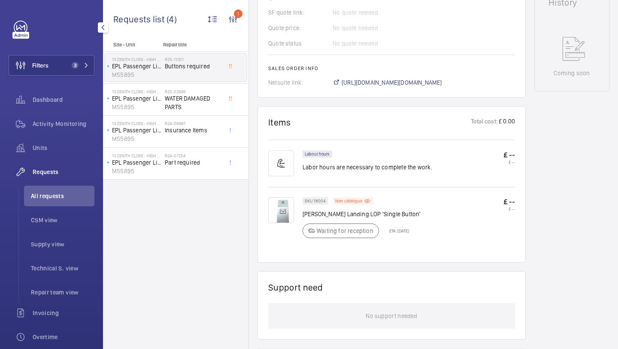
click at [286, 205] on img at bounding box center [281, 210] width 26 height 26
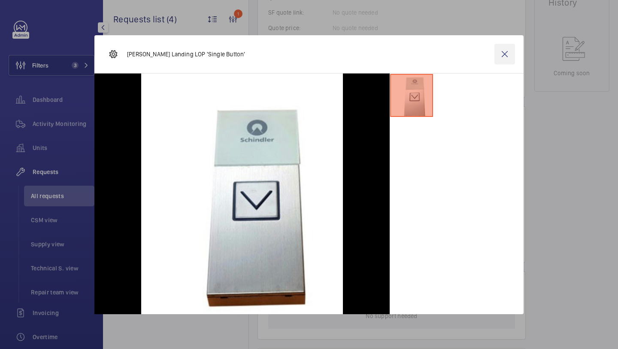
click at [504, 50] on wm-front-icon-button at bounding box center [505, 54] width 21 height 21
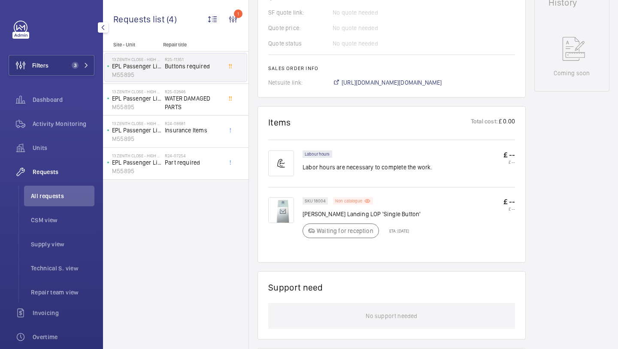
click at [346, 200] on p "Non catalogue" at bounding box center [348, 200] width 27 height 3
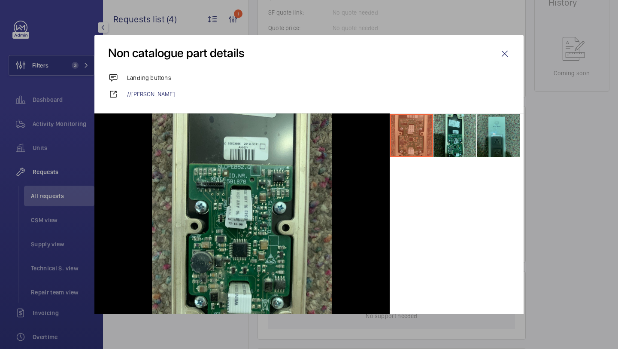
click at [491, 146] on li at bounding box center [498, 135] width 43 height 43
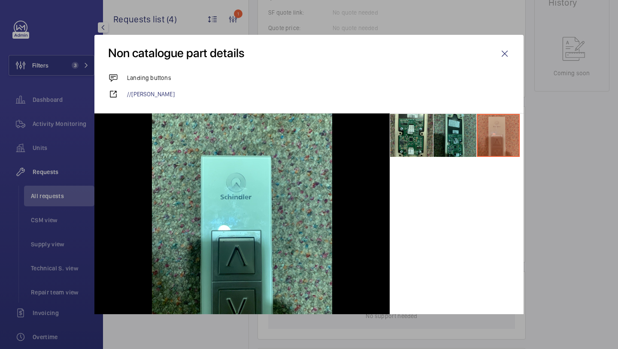
click at [451, 148] on li at bounding box center [455, 135] width 43 height 43
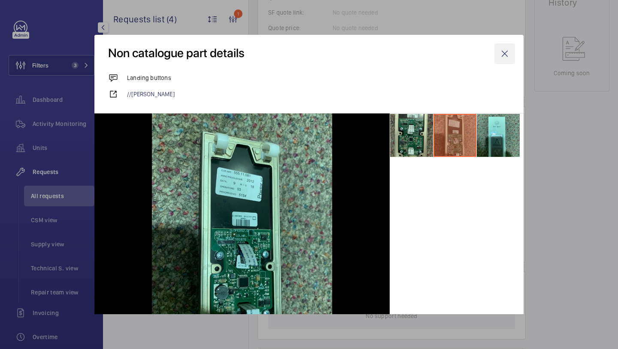
click at [505, 49] on wm-front-icon-button at bounding box center [505, 53] width 21 height 21
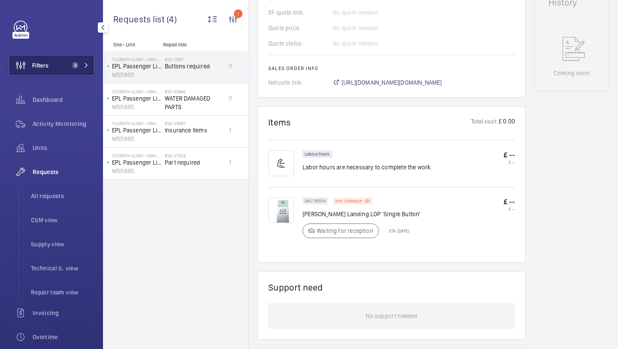
click at [63, 71] on button "Filters 3" at bounding box center [52, 65] width 86 height 21
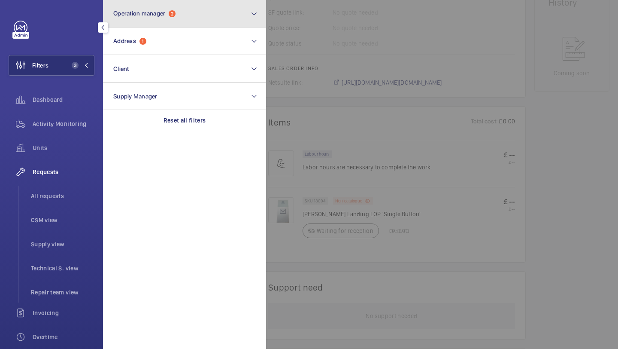
click at [165, 22] on button "Operation manager 2" at bounding box center [184, 13] width 163 height 27
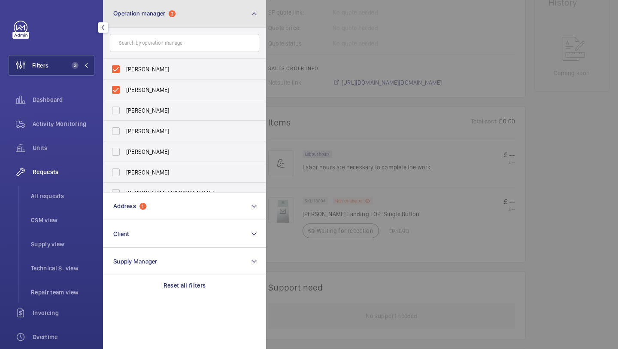
click at [149, 21] on button "Operation manager 2" at bounding box center [184, 13] width 163 height 27
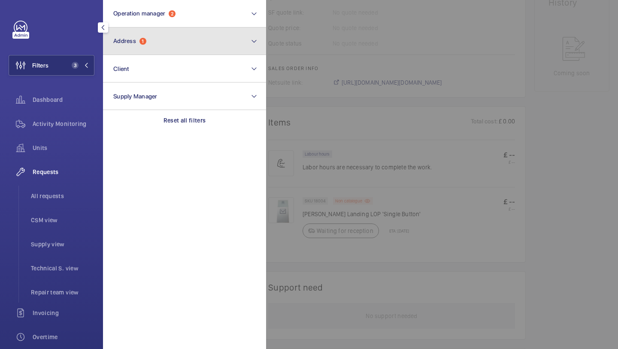
click at [148, 42] on button "Address 1" at bounding box center [184, 40] width 163 height 27
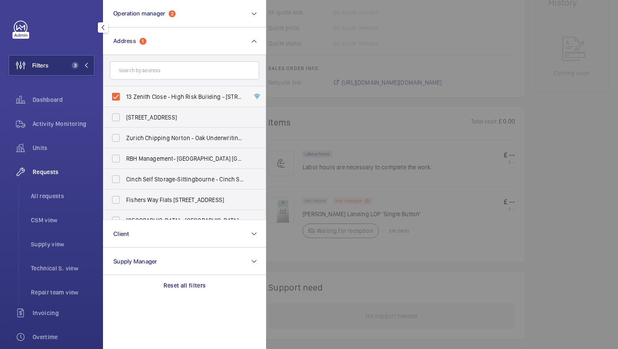
click at [132, 90] on label "13 Zenith Close - High Risk Building - 13 Zenith Close, LONDON NW9 6FJ" at bounding box center [178, 96] width 149 height 21
click at [125, 90] on input "13 Zenith Close - High Risk Building - 13 Zenith Close, LONDON NW9 6FJ" at bounding box center [115, 96] width 17 height 17
checkbox input "false"
click at [68, 201] on li "All requests" at bounding box center [59, 196] width 70 height 21
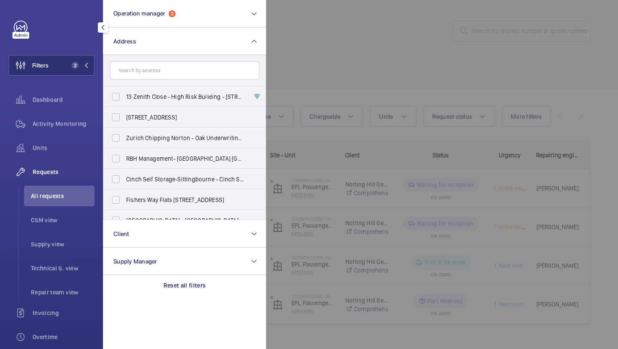
click at [347, 98] on div at bounding box center [575, 174] width 618 height 349
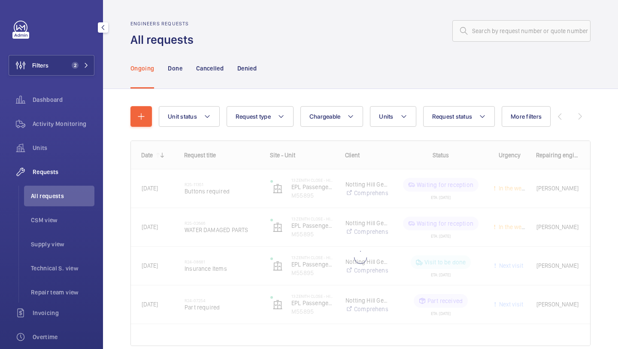
click at [497, 121] on div "Unit status Request type Chargeable Units Request status More filters Urgency R…" at bounding box center [340, 116] width 363 height 21
click at [504, 121] on button "More filters" at bounding box center [526, 116] width 49 height 21
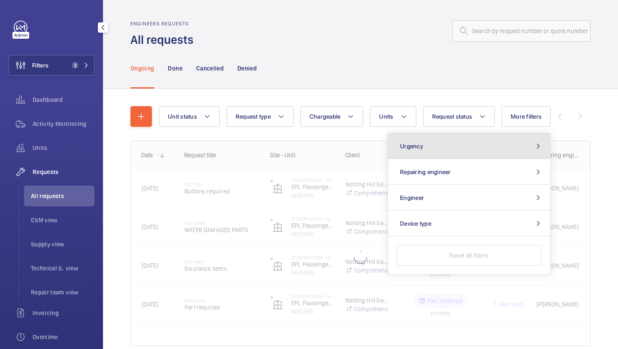
click at [469, 134] on button "Urgency" at bounding box center [469, 146] width 162 height 26
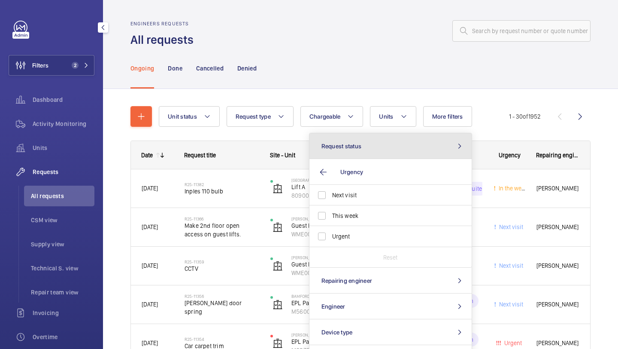
click at [457, 139] on button "Request status" at bounding box center [391, 146] width 162 height 26
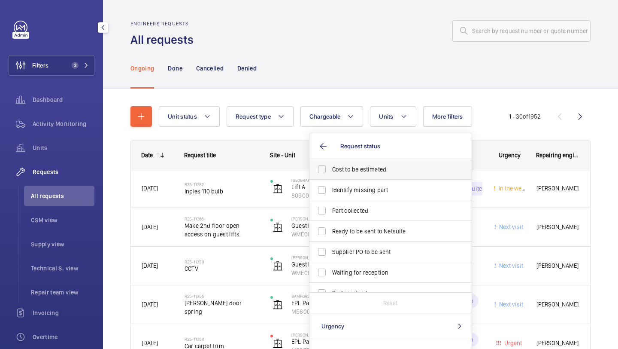
click at [408, 169] on span "Cost to be estimated" at bounding box center [391, 169] width 118 height 9
click at [331, 169] on input "Cost to be estimated" at bounding box center [322, 169] width 17 height 17
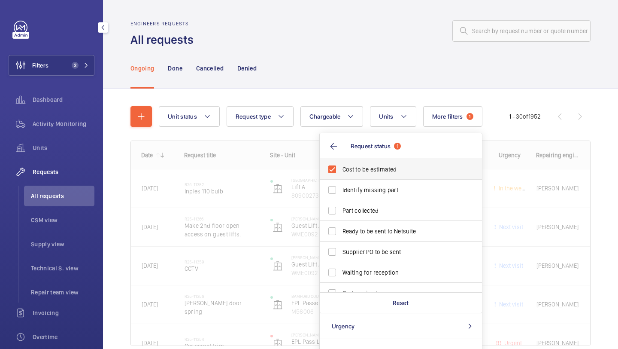
click at [393, 178] on label "Cost to be estimated" at bounding box center [394, 169] width 149 height 21
click at [341, 178] on input "Cost to be estimated" at bounding box center [332, 169] width 17 height 17
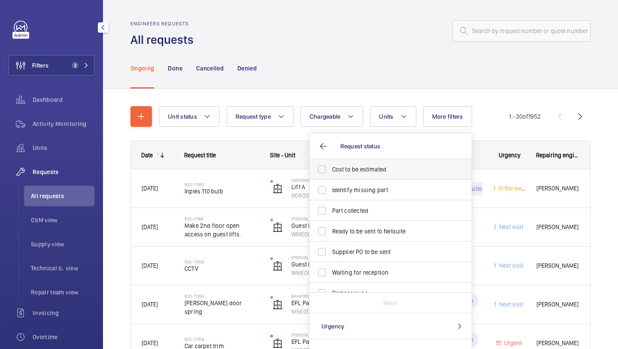
click at [369, 161] on label "Cost to be estimated" at bounding box center [384, 169] width 149 height 21
click at [331, 161] on input "Cost to be estimated" at bounding box center [322, 169] width 17 height 17
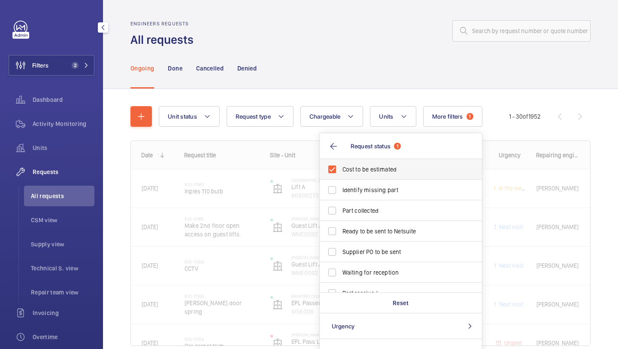
click at [369, 179] on label "Cost to be estimated" at bounding box center [394, 169] width 149 height 21
click at [341, 178] on input "Cost to be estimated" at bounding box center [332, 169] width 17 height 17
click at [363, 172] on span "Cost to be estimated" at bounding box center [391, 169] width 118 height 9
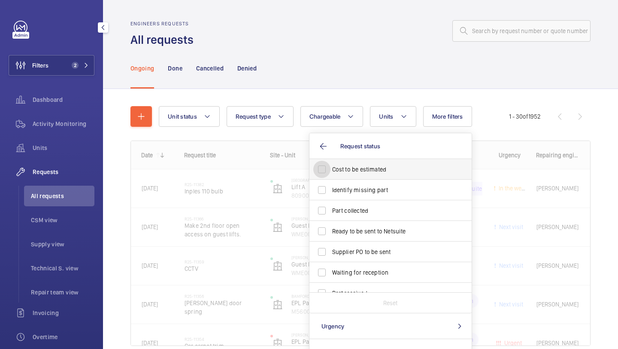
click at [331, 172] on input "Cost to be estimated" at bounding box center [322, 169] width 17 height 17
checkbox input "true"
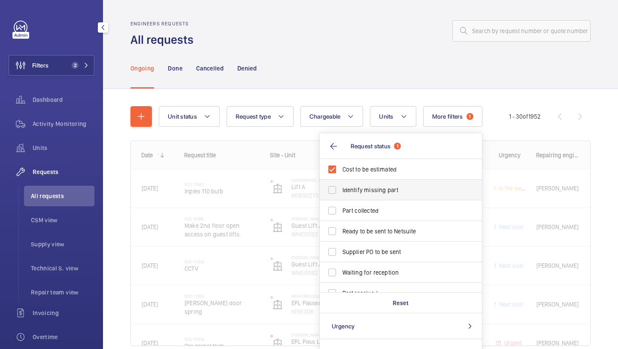
click at [359, 191] on span "Identify missing part" at bounding box center [402, 190] width 118 height 9
click at [341, 191] on input "Identify missing part" at bounding box center [332, 189] width 17 height 17
checkbox input "true"
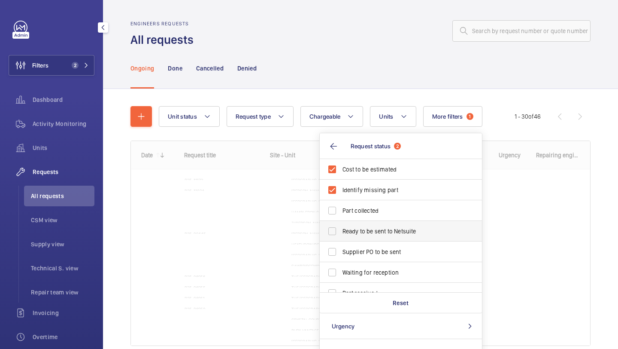
click at [358, 225] on label "Ready to be sent to Netsuite" at bounding box center [394, 231] width 149 height 21
click at [341, 225] on input "Ready to be sent to Netsuite" at bounding box center [332, 230] width 17 height 17
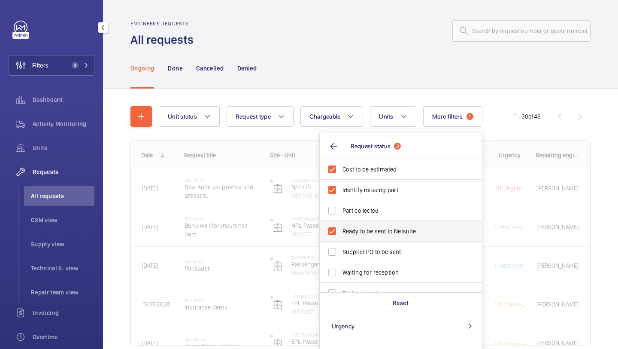
click at [358, 238] on label "Ready to be sent to Netsuite" at bounding box center [394, 231] width 149 height 21
click at [341, 238] on input "Ready to be sent to Netsuite" at bounding box center [332, 230] width 17 height 17
checkbox input "false"
click at [358, 248] on span "Supplier PO to be sent" at bounding box center [402, 251] width 118 height 9
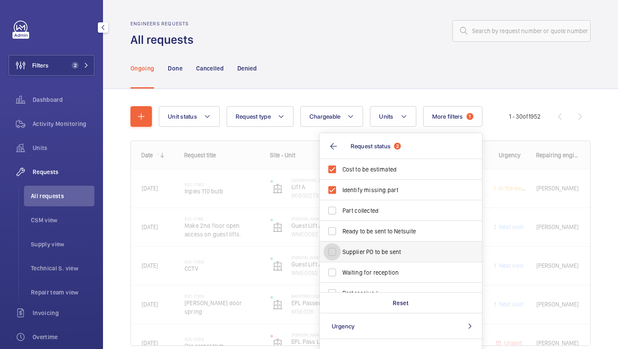
click at [341, 248] on input "Supplier PO to be sent" at bounding box center [332, 251] width 17 height 17
checkbox input "true"
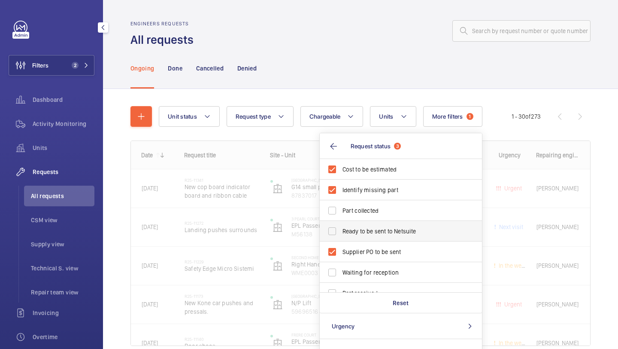
click at [358, 231] on span "Ready to be sent to Netsuite" at bounding box center [402, 231] width 118 height 9
click at [341, 231] on input "Ready to be sent to Netsuite" at bounding box center [332, 230] width 17 height 17
checkbox input "true"
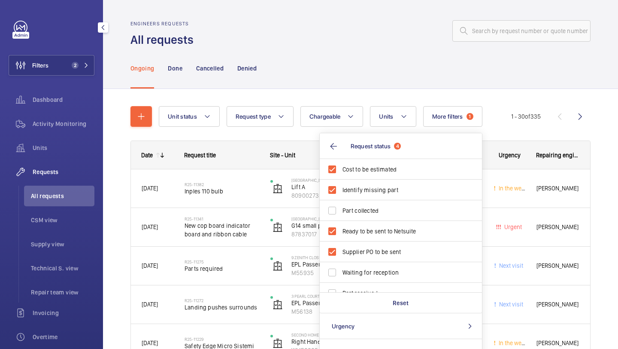
click at [314, 73] on div "Ongoing Done Cancelled Denied" at bounding box center [361, 68] width 460 height 41
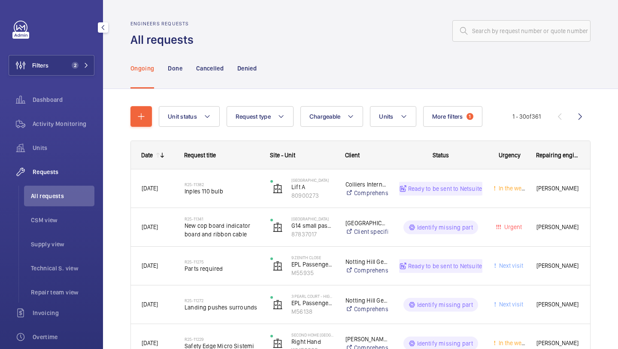
click at [527, 45] on div "Engineers requests All requests" at bounding box center [361, 34] width 460 height 27
click at [53, 140] on div "Units" at bounding box center [52, 147] width 86 height 21
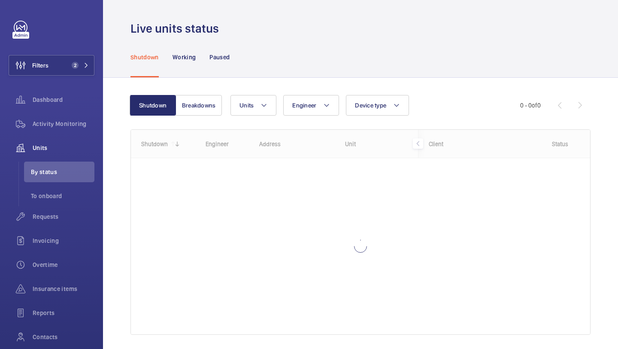
click at [289, 39] on div "Shutdown Working Paused" at bounding box center [361, 57] width 460 height 41
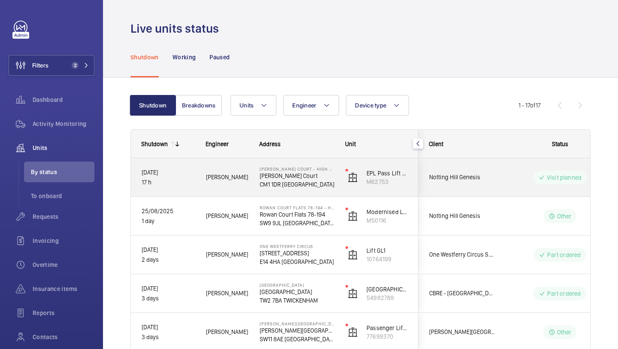
click at [480, 184] on div "Notting Hill Genesis" at bounding box center [457, 177] width 76 height 27
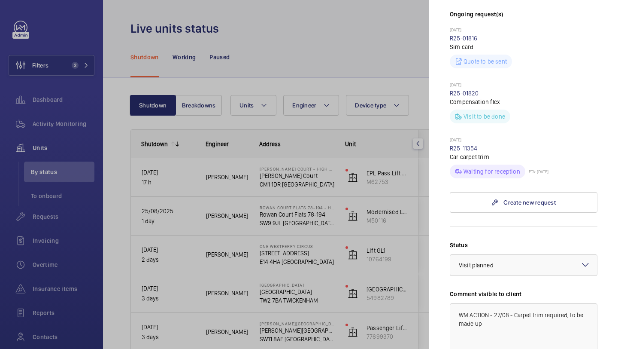
scroll to position [271, 0]
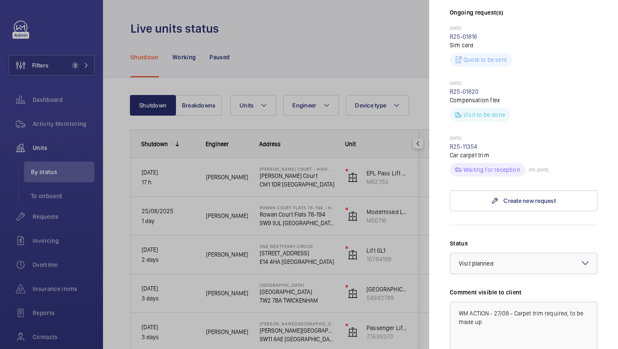
drag, startPoint x: 78, startPoint y: 86, endPoint x: 432, endPoint y: 42, distance: 356.6
click at [88, 84] on div at bounding box center [309, 174] width 618 height 349
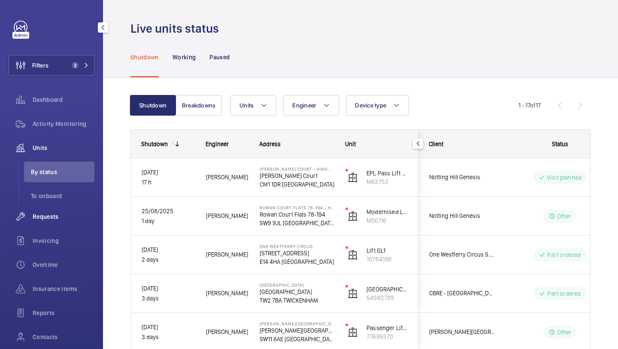
click at [58, 209] on div "Requests" at bounding box center [52, 216] width 86 height 21
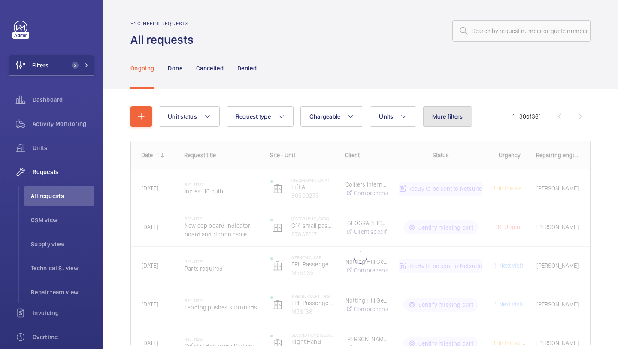
click at [459, 125] on button "More filters" at bounding box center [447, 116] width 49 height 21
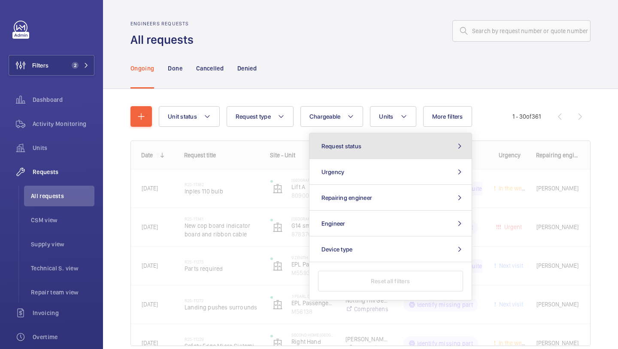
click at [423, 143] on button "Request status" at bounding box center [391, 146] width 162 height 26
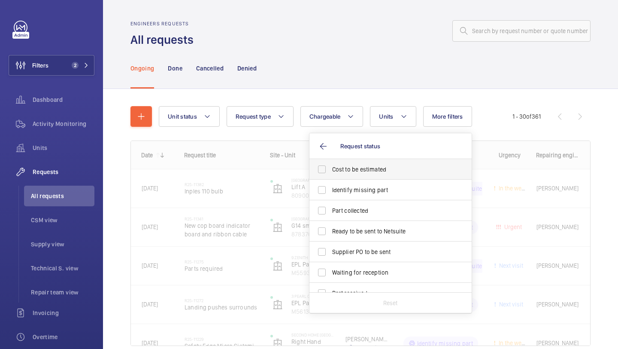
click at [386, 168] on span "Cost to be estimated" at bounding box center [391, 169] width 118 height 9
click at [331, 168] on input "Cost to be estimated" at bounding box center [322, 169] width 17 height 17
checkbox input "true"
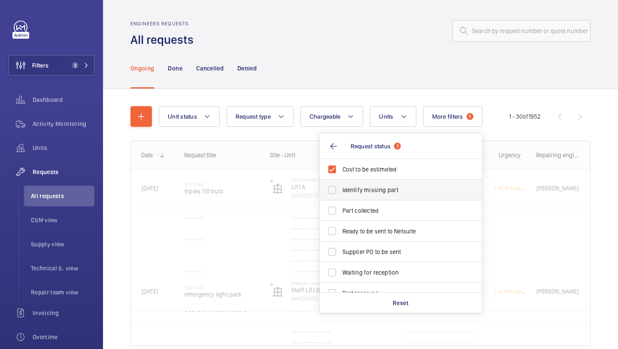
click at [362, 192] on span "Identify missing part" at bounding box center [402, 190] width 118 height 9
click at [341, 192] on input "Identify missing part" at bounding box center [332, 189] width 17 height 17
checkbox input "true"
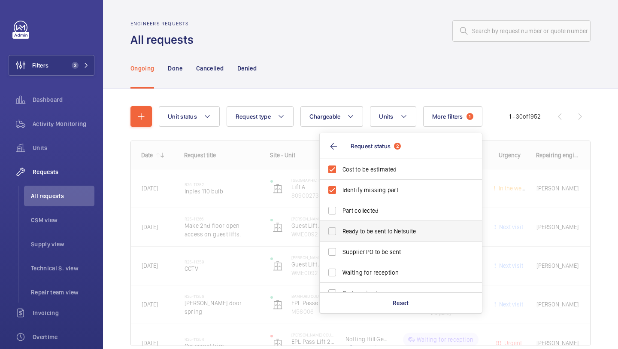
click at [356, 230] on span "Ready to be sent to Netsuite" at bounding box center [402, 231] width 118 height 9
click at [341, 230] on input "Ready to be sent to Netsuite" at bounding box center [332, 230] width 17 height 17
checkbox input "true"
click at [356, 254] on span "Supplier PO to be sent" at bounding box center [402, 251] width 118 height 9
click at [341, 254] on input "Supplier PO to be sent" at bounding box center [332, 251] width 17 height 17
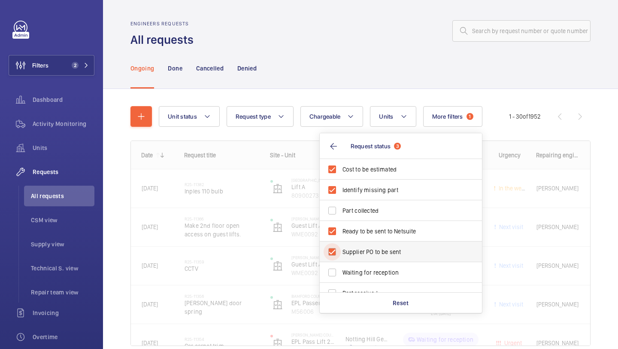
checkbox input "true"
click at [340, 24] on div at bounding box center [395, 31] width 392 height 21
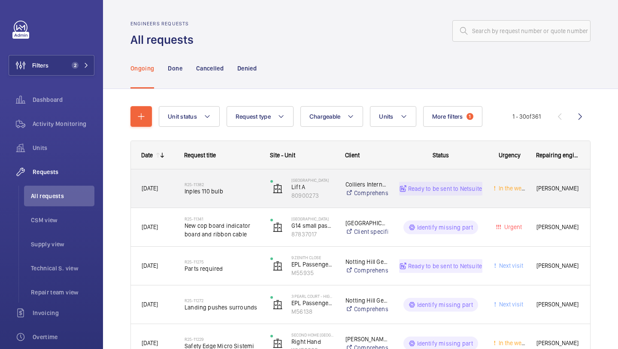
click at [233, 185] on h2 "R25-11382" at bounding box center [222, 184] width 75 height 5
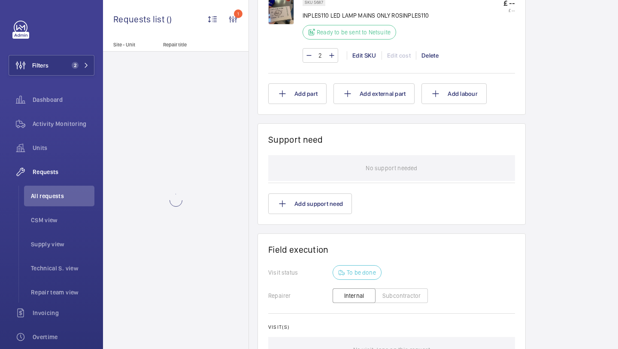
scroll to position [521, 0]
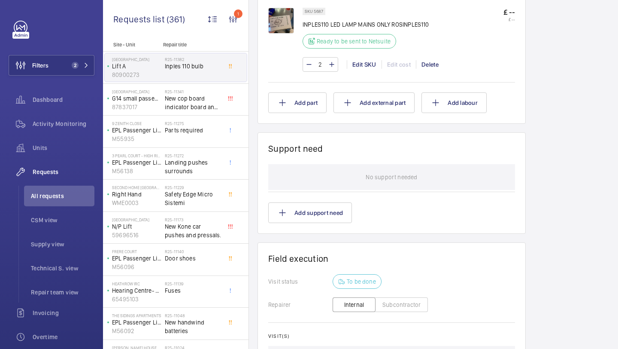
click at [328, 26] on p "INPLES110 LED LAMP MAINS ONLY ROSINPLES110" at bounding box center [366, 24] width 127 height 9
drag, startPoint x: 329, startPoint y: 26, endPoint x: 304, endPoint y: 26, distance: 25.8
click at [304, 26] on p "INPLES110 LED LAMP MAINS ONLY ROSINPLES110" at bounding box center [366, 24] width 127 height 9
copy p "NPLES110"
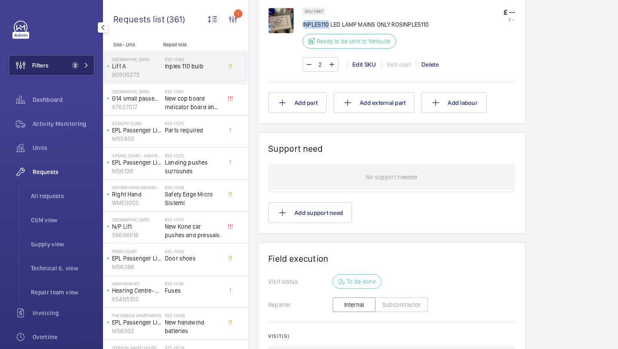
click at [56, 71] on button "Filters 2" at bounding box center [52, 65] width 86 height 21
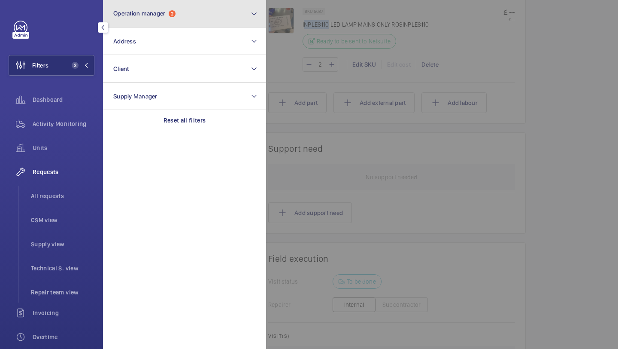
click at [150, 14] on span "Operation manager" at bounding box center [139, 13] width 52 height 7
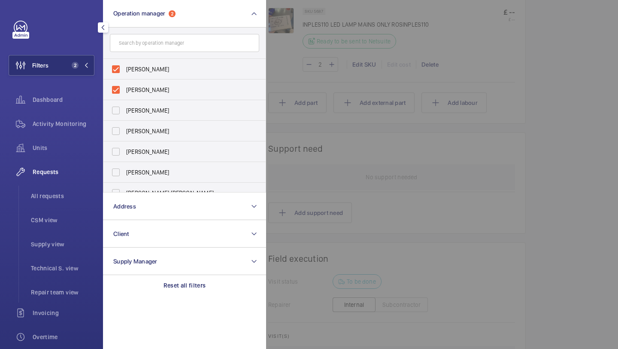
click at [343, 128] on div at bounding box center [575, 174] width 618 height 349
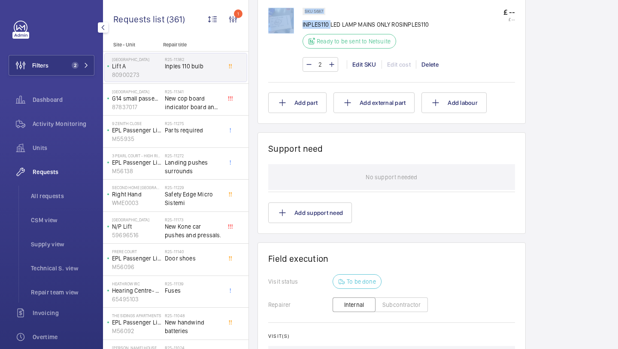
drag, startPoint x: 330, startPoint y: 26, endPoint x: 303, endPoint y: 25, distance: 27.1
click at [302, 25] on div "SKU 5687 INPLES110 LED LAMP MAINS ONLY ROSINPLES110 Ready to be sent to Netsuit…" at bounding box center [391, 44] width 247 height 73
click at [327, 27] on p "INPLES110 LED LAMP MAINS ONLY ROSINPLES110" at bounding box center [366, 24] width 127 height 9
drag, startPoint x: 328, startPoint y: 25, endPoint x: 302, endPoint y: 24, distance: 25.8
click at [302, 24] on div "SKU 5687 INPLES110 LED LAMP MAINS ONLY ROSINPLES110 Ready to be sent to Netsuit…" at bounding box center [391, 44] width 247 height 73
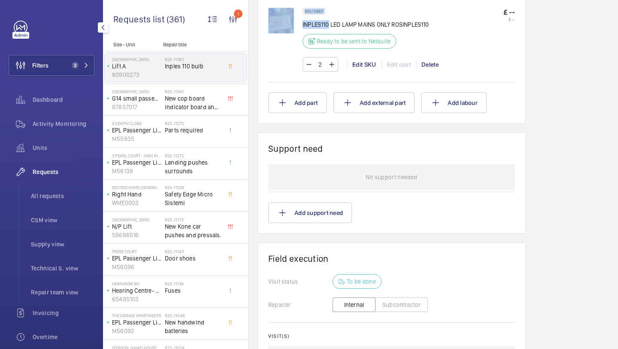
click at [302, 24] on div at bounding box center [285, 40] width 34 height 64
click at [302, 25] on div at bounding box center [285, 40] width 34 height 64
drag, startPoint x: 303, startPoint y: 25, endPoint x: 329, endPoint y: 25, distance: 26.2
click at [329, 25] on p "INPLES110 LED LAMP MAINS ONLY ROSINPLES110" at bounding box center [366, 24] width 127 height 9
copy p "INPLES110"
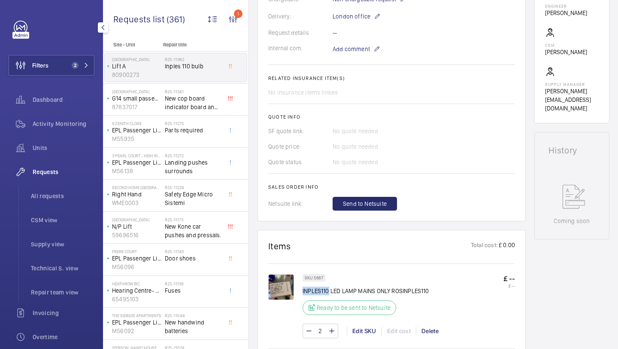
scroll to position [73, 0]
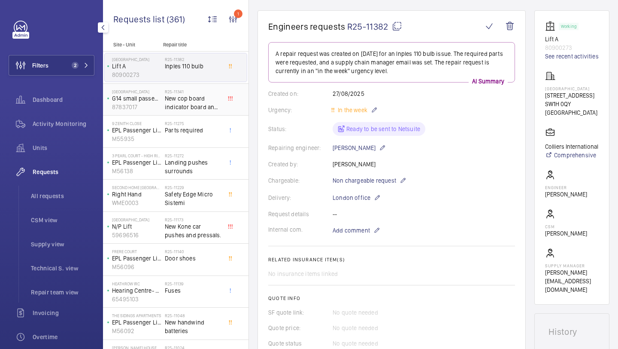
click at [187, 100] on span "New cop board indicator board and ribbon cable" at bounding box center [193, 102] width 57 height 17
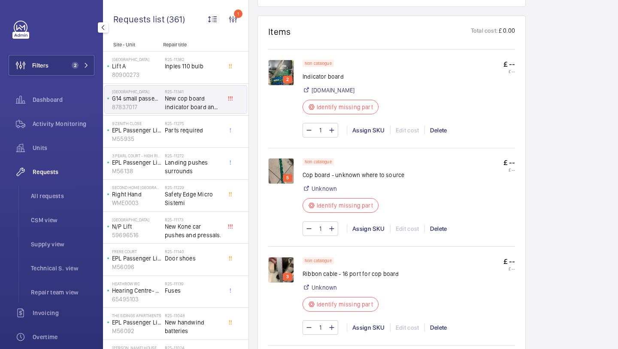
scroll to position [599, 0]
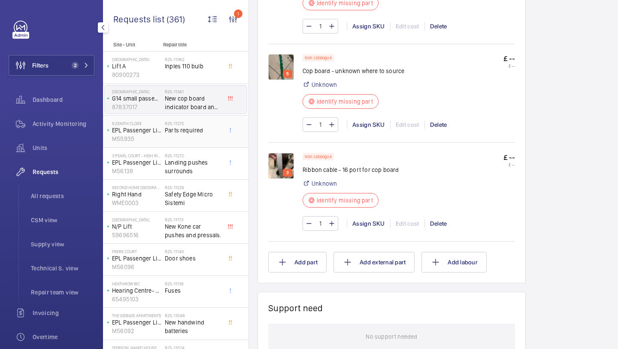
click at [197, 130] on span "Parts required" at bounding box center [193, 130] width 57 height 9
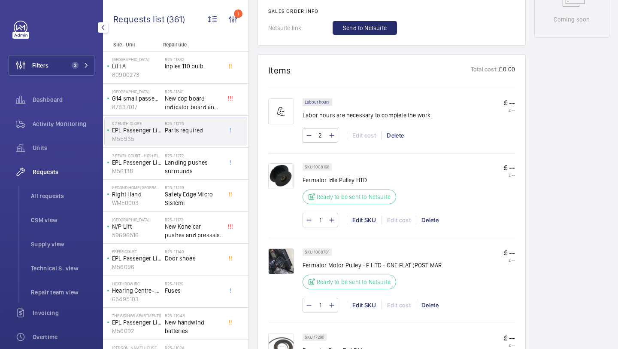
scroll to position [553, 0]
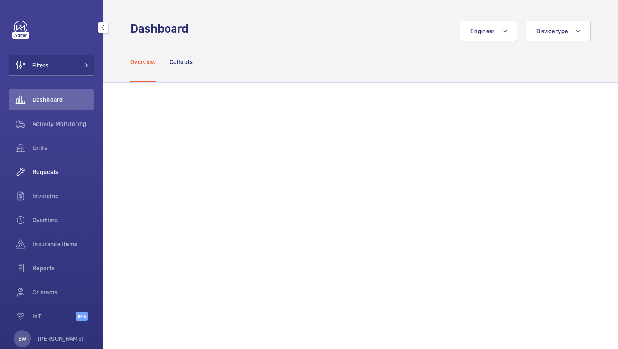
click at [69, 162] on div "Requests" at bounding box center [52, 171] width 86 height 21
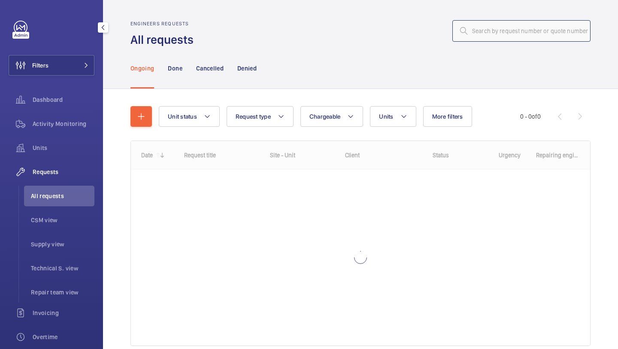
click at [476, 39] on input "text" at bounding box center [522, 30] width 138 height 21
paste input "R25-11270"
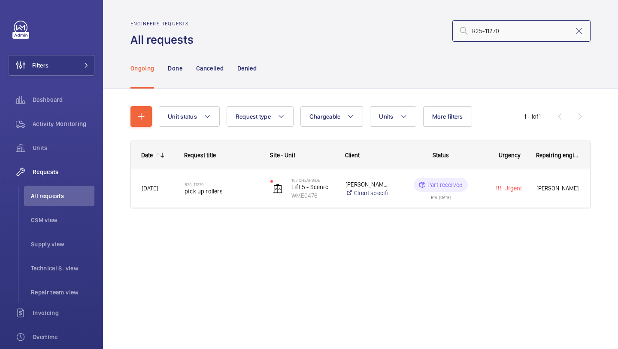
type input "R25-11270"
click at [159, 196] on div "[DATE]" at bounding box center [152, 188] width 42 height 27
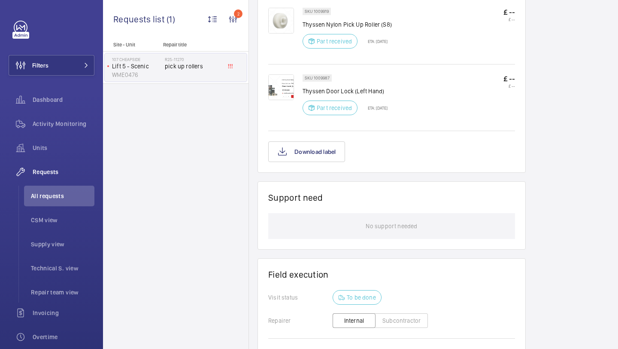
scroll to position [516, 0]
click at [284, 99] on img at bounding box center [281, 87] width 26 height 26
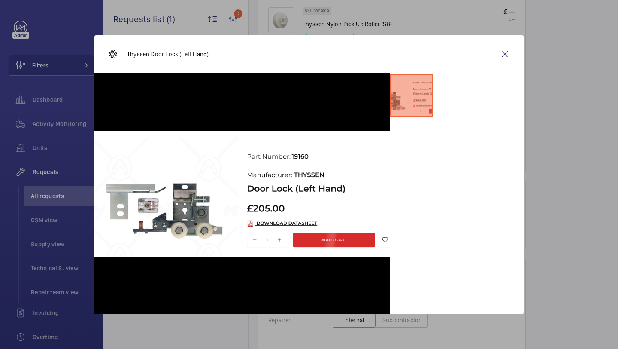
click at [506, 65] on div "Thyssen Door Lock (Left Hand)" at bounding box center [309, 54] width 430 height 38
click at [499, 43] on div "Thyssen Door Lock (Left Hand)" at bounding box center [309, 54] width 430 height 38
click at [507, 55] on wm-front-icon-button at bounding box center [505, 54] width 21 height 21
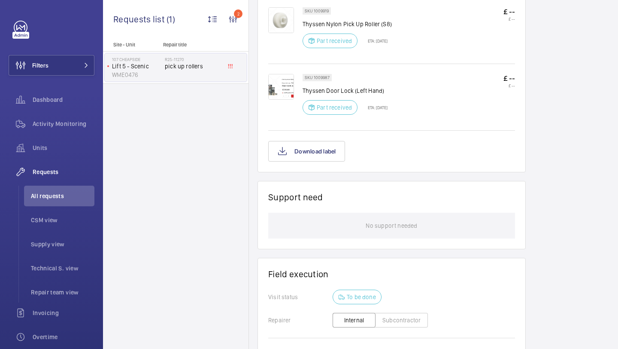
scroll to position [384, 0]
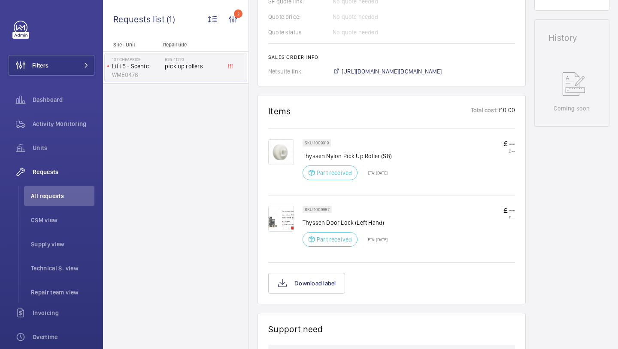
click at [284, 219] on img at bounding box center [281, 219] width 26 height 26
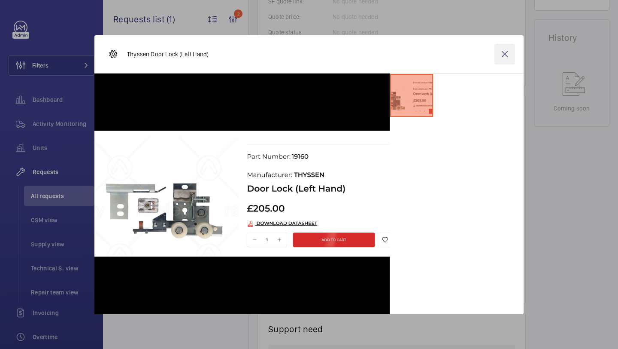
click at [506, 49] on wm-front-icon-button at bounding box center [505, 54] width 21 height 21
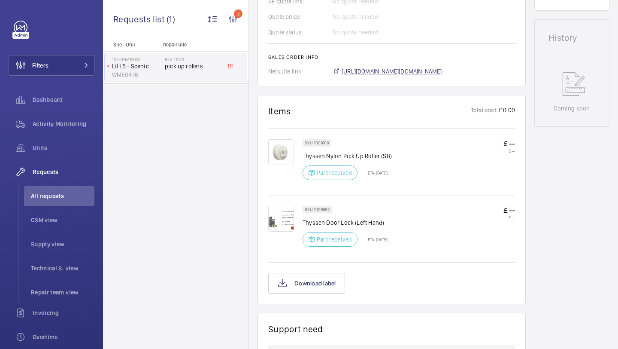
click at [408, 70] on span "https://6461500.app.netsuite.com/app/accounting/transactions/salesord.nl?id=293…" at bounding box center [392, 71] width 101 height 9
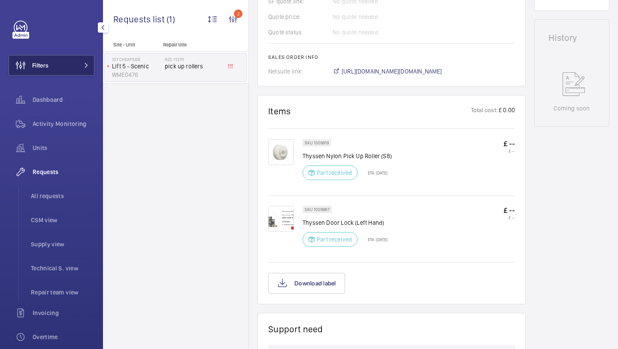
click at [40, 70] on span "Filters" at bounding box center [29, 65] width 40 height 21
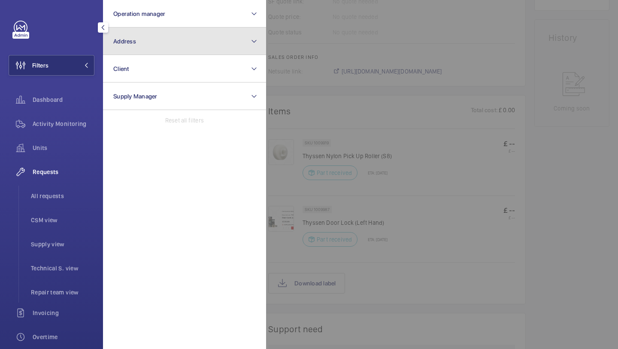
click at [129, 53] on button "Address" at bounding box center [184, 40] width 163 height 27
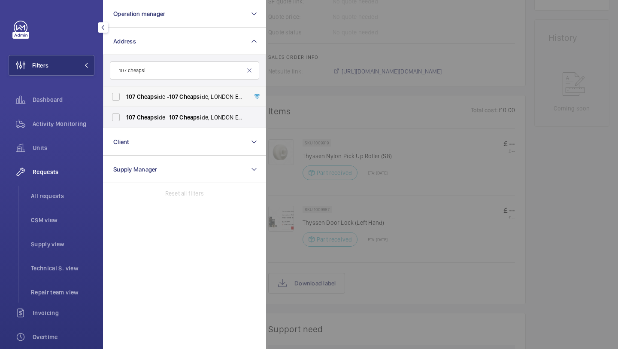
type input "107 cheapsi"
click at [160, 92] on span "107 Cheapsi de - 107 Cheapsi de, LONDON EC2V 6DN" at bounding box center [185, 96] width 118 height 9
click at [125, 92] on input "107 Cheapsi de - 107 Cheapsi de, LONDON EC2V 6DN" at bounding box center [115, 96] width 17 height 17
checkbox input "true"
click at [150, 109] on label "107 Cheapsi de - 107 Cheapsi de, LONDON EC2V 6DN" at bounding box center [178, 117] width 149 height 21
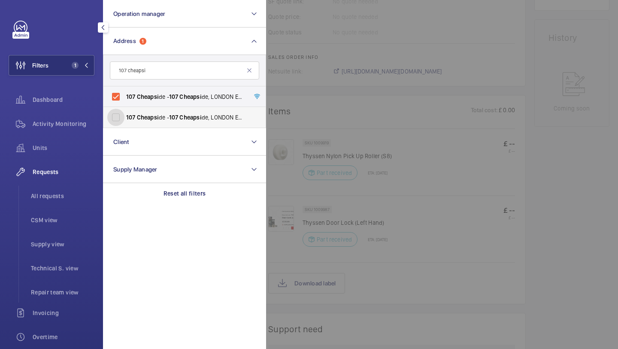
click at [125, 109] on input "107 Cheapsi de - 107 Cheapsi de, LONDON EC2V 6DN" at bounding box center [115, 117] width 17 height 17
checkbox input "true"
click at [63, 196] on span "All requests" at bounding box center [63, 196] width 64 height 9
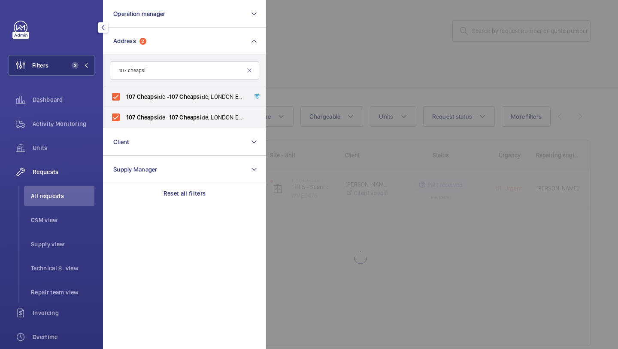
click at [292, 89] on div at bounding box center [575, 174] width 618 height 349
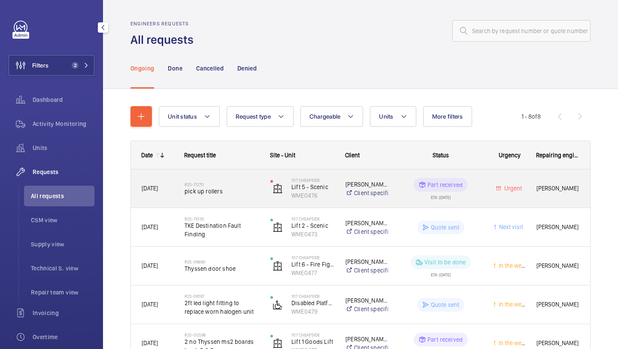
scroll to position [11, 0]
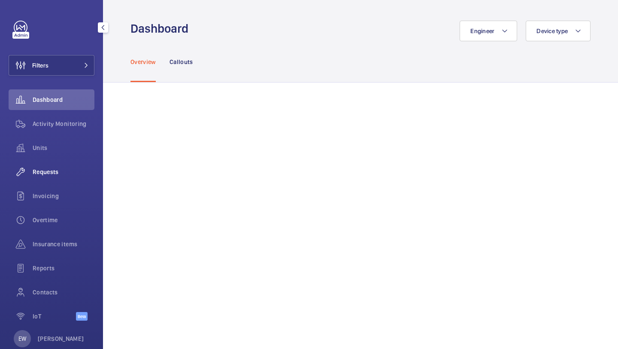
click at [71, 165] on div "Requests" at bounding box center [52, 171] width 86 height 21
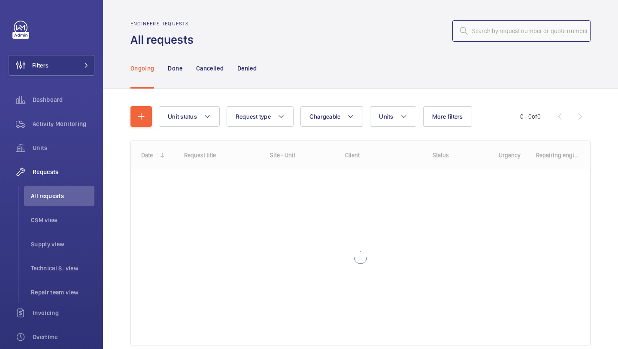
click at [526, 34] on input "text" at bounding box center [522, 30] width 138 height 21
paste input "R25-00486"
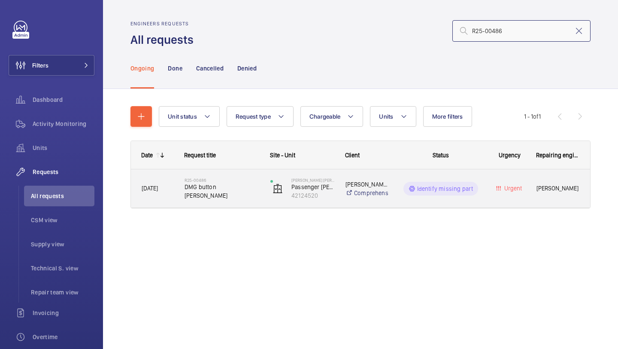
type input "R25-00486"
click at [253, 182] on h2 "R25-00486" at bounding box center [222, 179] width 75 height 5
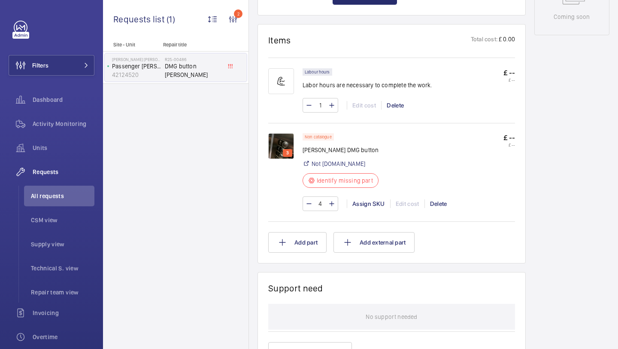
scroll to position [445, 0]
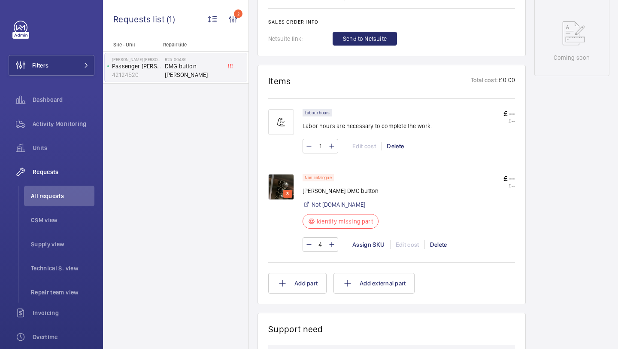
click at [281, 186] on img at bounding box center [281, 187] width 26 height 26
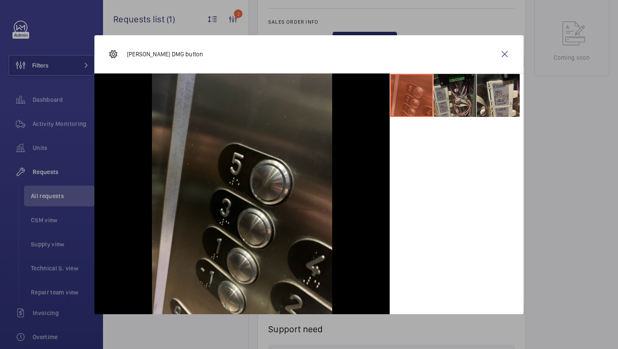
click at [469, 91] on li at bounding box center [455, 95] width 43 height 43
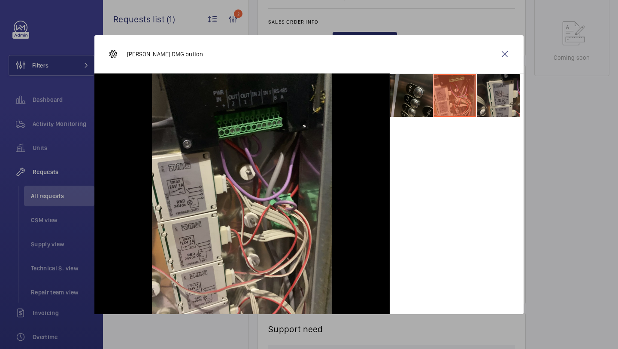
click at [487, 93] on li at bounding box center [498, 95] width 43 height 43
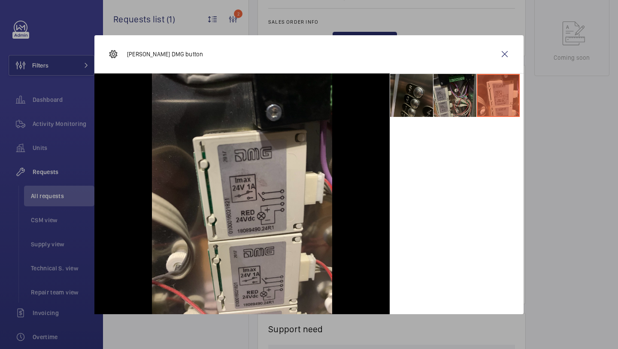
click at [466, 95] on li at bounding box center [455, 95] width 43 height 43
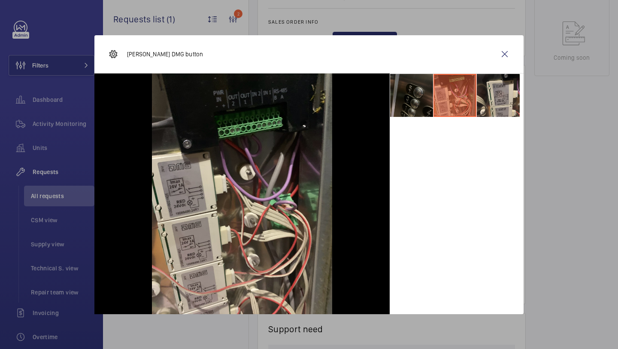
click at [432, 95] on li at bounding box center [411, 95] width 43 height 43
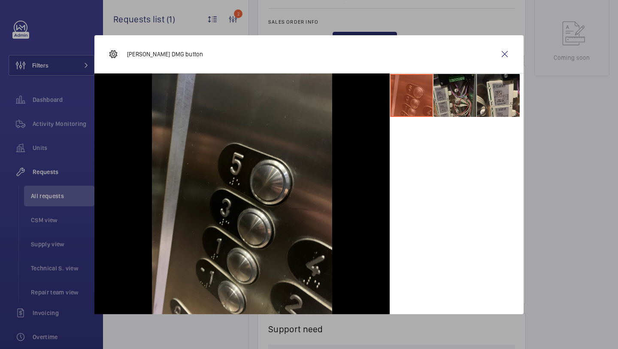
click at [461, 101] on li at bounding box center [455, 95] width 43 height 43
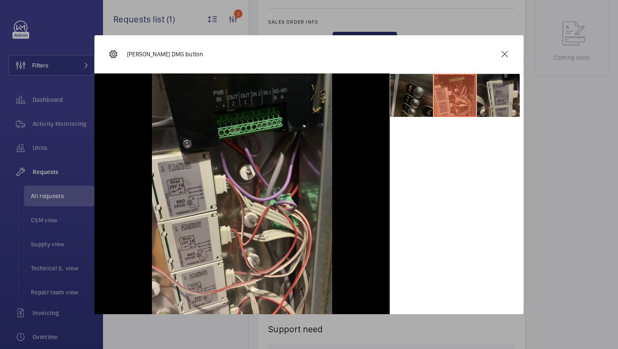
click at [505, 101] on li at bounding box center [498, 95] width 43 height 43
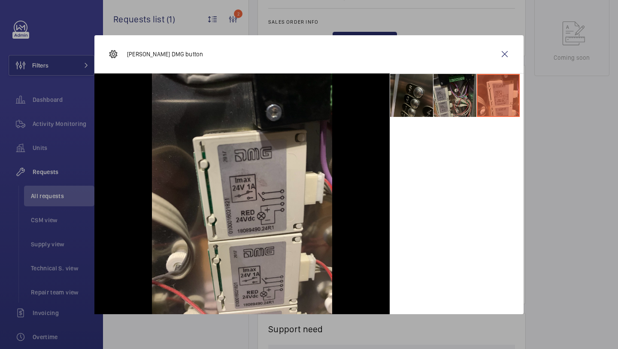
drag, startPoint x: 463, startPoint y: 101, endPoint x: 434, endPoint y: 101, distance: 29.2
click at [463, 101] on li at bounding box center [455, 95] width 43 height 43
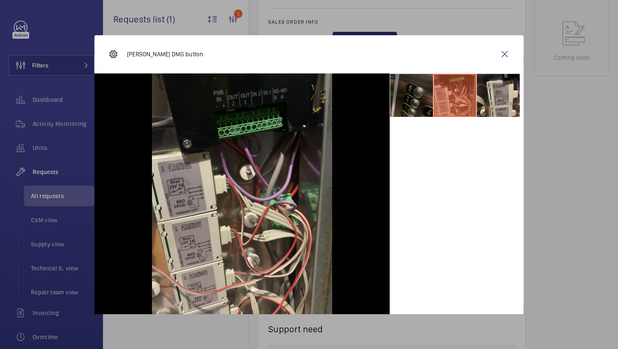
click at [434, 101] on li at bounding box center [455, 95] width 43 height 43
click at [423, 101] on li at bounding box center [411, 95] width 43 height 43
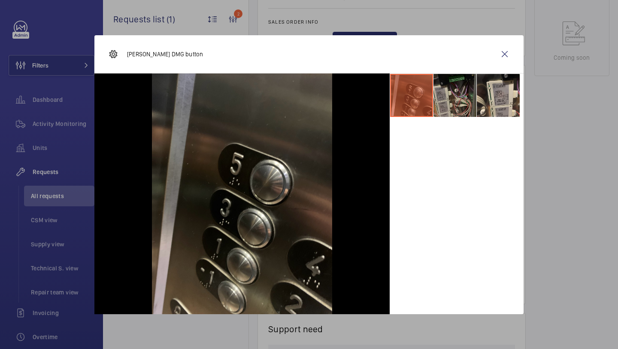
click at [454, 105] on li at bounding box center [455, 95] width 43 height 43
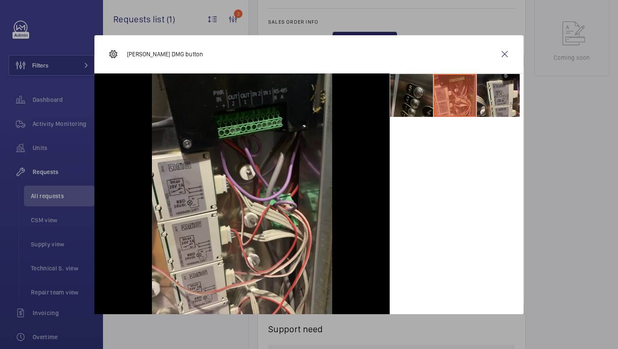
drag, startPoint x: 499, startPoint y: 105, endPoint x: 462, endPoint y: 105, distance: 36.9
click at [493, 105] on li at bounding box center [498, 95] width 43 height 43
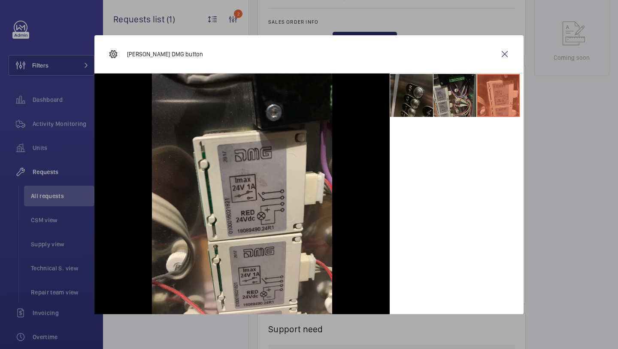
click at [462, 105] on li at bounding box center [455, 95] width 43 height 43
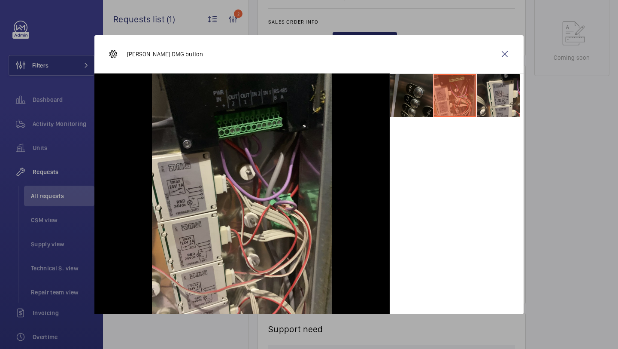
click at [413, 107] on li at bounding box center [411, 95] width 43 height 43
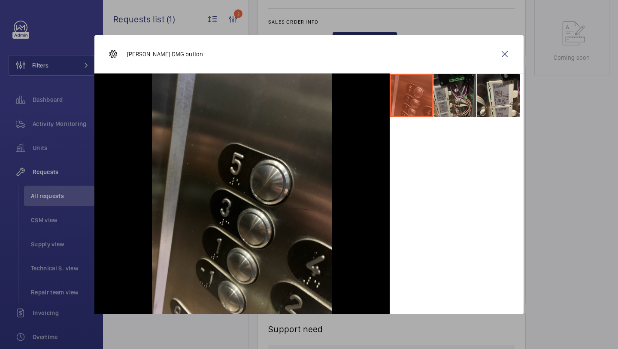
click at [457, 104] on li at bounding box center [455, 95] width 43 height 43
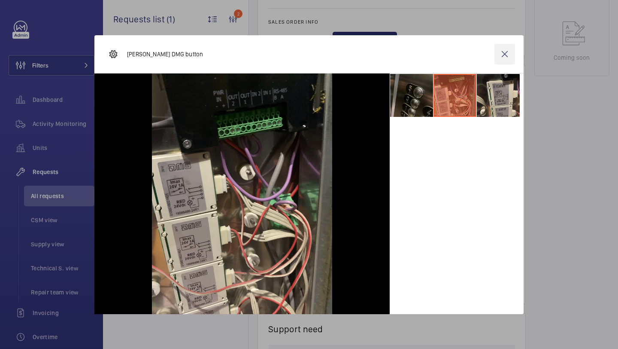
click at [499, 51] on wm-front-icon-button at bounding box center [505, 54] width 21 height 21
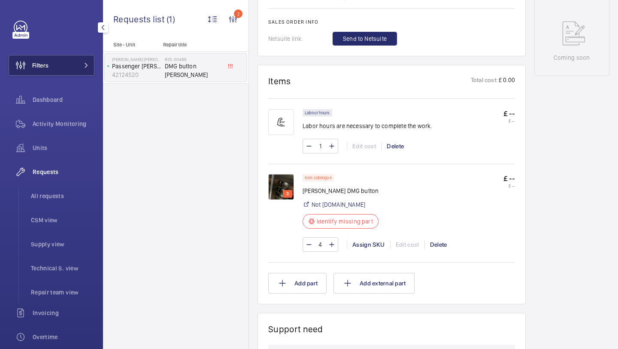
click at [71, 68] on button "Filters" at bounding box center [52, 65] width 86 height 21
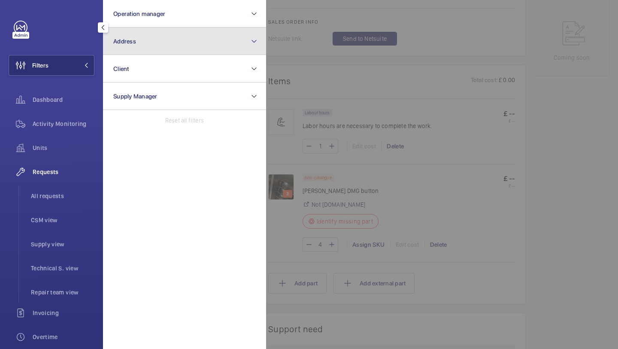
click at [143, 40] on button "Address" at bounding box center [184, 40] width 163 height 27
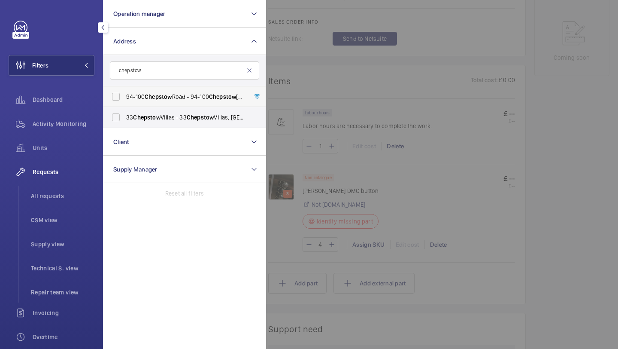
type input "chepstow"
click at [148, 103] on label "94-100 Chepstow Road - 94-100 Chepstow Road, LONDON W2 5QP" at bounding box center [178, 96] width 149 height 21
click at [125, 103] on input "94-100 Chepstow Road - 94-100 Chepstow Road, LONDON W2 5QP" at bounding box center [115, 96] width 17 height 17
checkbox input "true"
click at [137, 122] on label "33 Chepstow Villas - 33 Chepstow Villas, LONDON W11 3DR" at bounding box center [178, 117] width 149 height 21
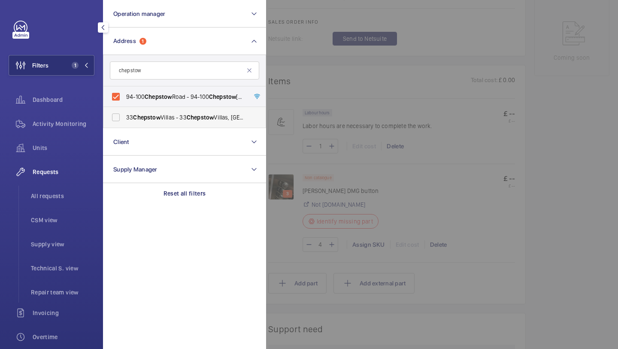
click at [125, 122] on input "33 Chepstow Villas - 33 Chepstow Villas, LONDON W11 3DR" at bounding box center [115, 117] width 17 height 17
checkbox input "true"
click at [64, 193] on span "All requests" at bounding box center [63, 196] width 64 height 9
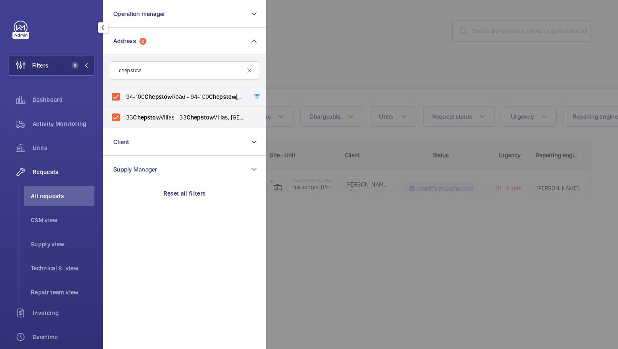
click at [338, 36] on div at bounding box center [575, 174] width 618 height 349
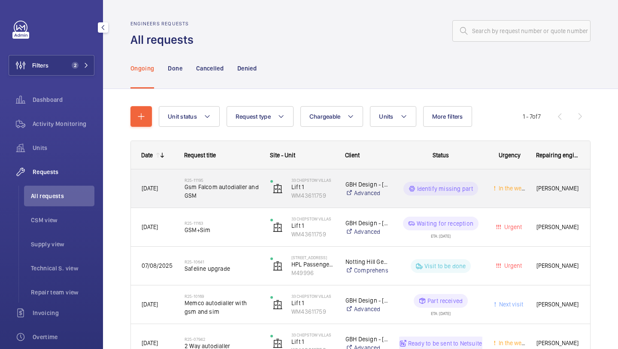
click at [249, 182] on h2 "R25-11195" at bounding box center [222, 179] width 75 height 5
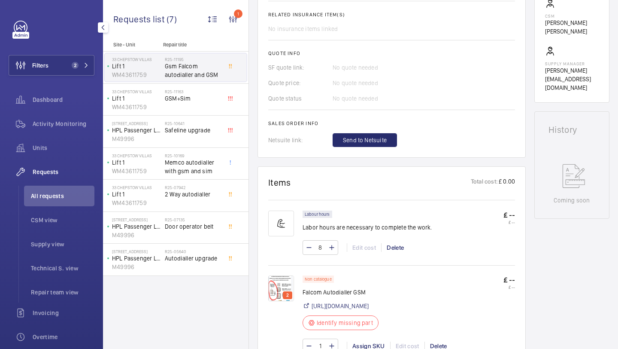
scroll to position [305, 0]
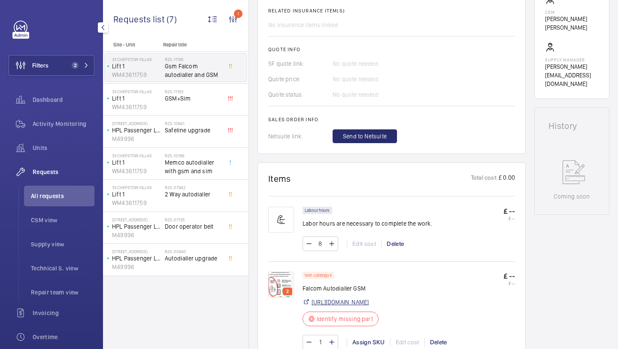
click at [369, 299] on link "https://www.etluk.eu/faltcom-autodialer-units/" at bounding box center [340, 302] width 57 height 9
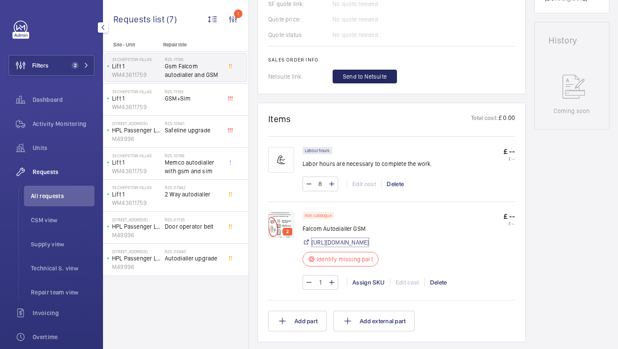
scroll to position [495, 0]
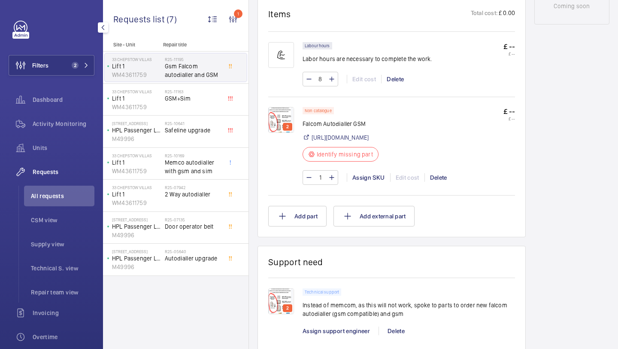
click at [276, 116] on img at bounding box center [281, 120] width 26 height 26
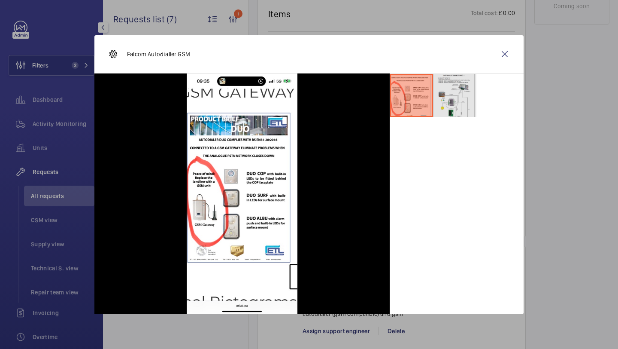
click at [472, 97] on li at bounding box center [455, 95] width 43 height 43
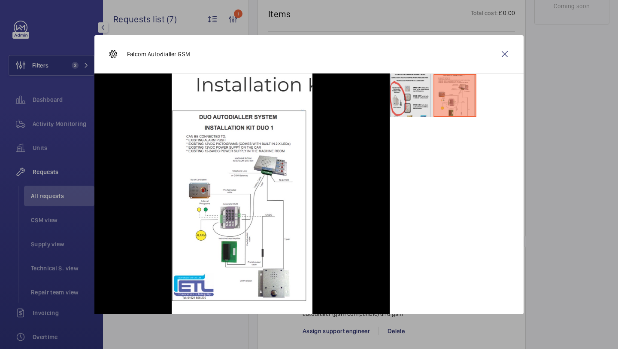
click at [414, 85] on li at bounding box center [411, 95] width 43 height 43
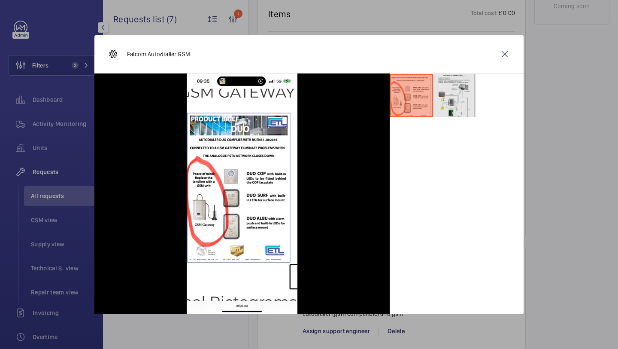
click at [440, 85] on li at bounding box center [455, 95] width 43 height 43
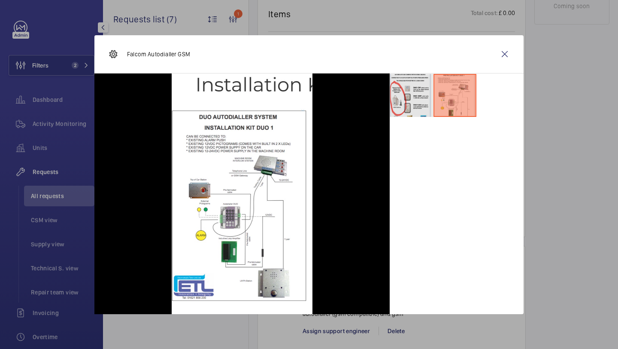
click at [394, 85] on li at bounding box center [411, 95] width 43 height 43
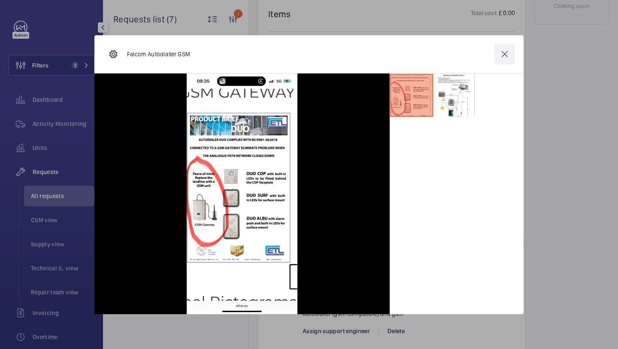
click at [507, 54] on wm-front-icon-button at bounding box center [505, 54] width 21 height 21
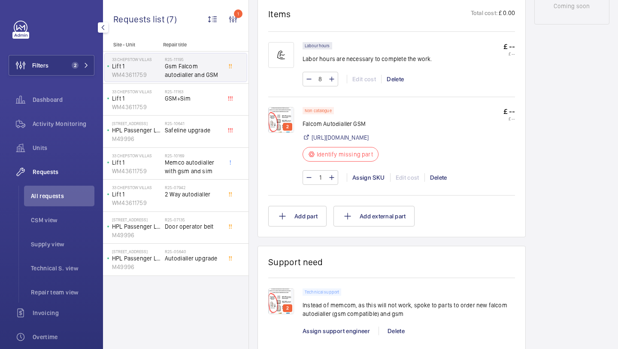
click at [290, 122] on img at bounding box center [281, 120] width 26 height 26
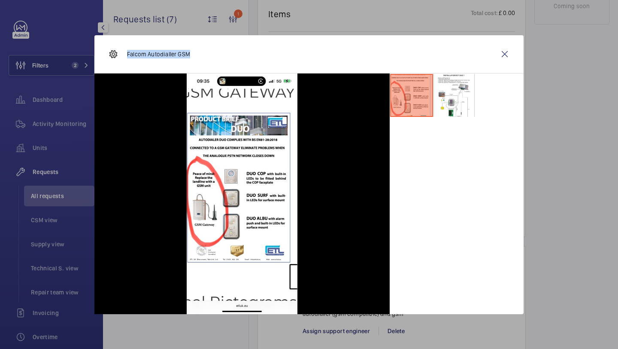
drag, startPoint x: 193, startPoint y: 51, endPoint x: 128, endPoint y: 53, distance: 65.3
click at [128, 53] on div "Falcom Autodialler GSM" at bounding box center [309, 54] width 430 height 38
copy p "Falcom Autodialler GSM"
click at [498, 47] on wm-front-icon-button at bounding box center [505, 54] width 21 height 21
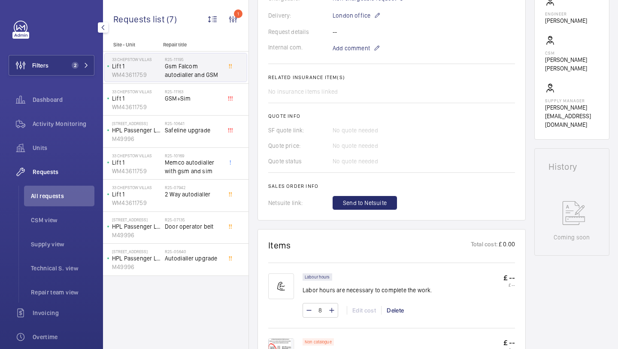
scroll to position [252, 0]
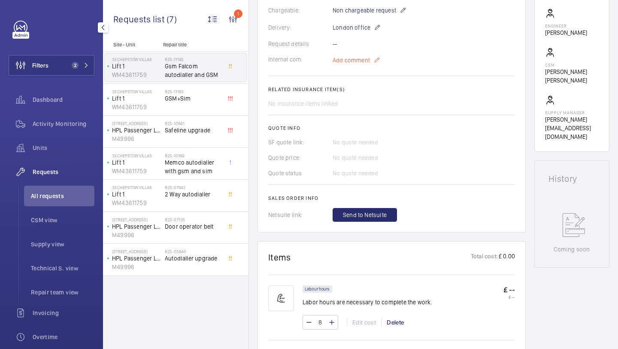
click at [359, 62] on span "Add comment" at bounding box center [351, 60] width 37 height 9
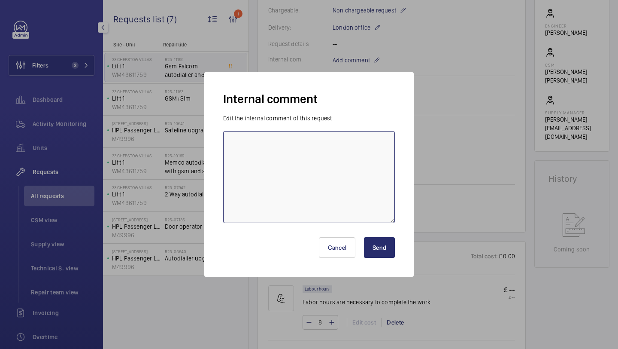
click at [335, 168] on textarea at bounding box center [309, 177] width 172 height 92
click at [262, 143] on textarea "on order 22.08" at bounding box center [309, 177] width 172 height 92
type textarea "on order 23.08"
click at [382, 239] on button "Send" at bounding box center [379, 247] width 31 height 21
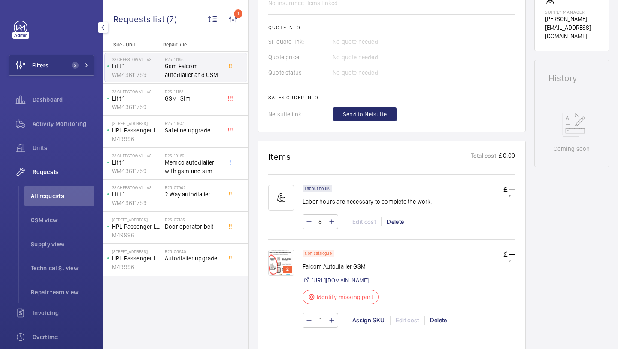
scroll to position [360, 0]
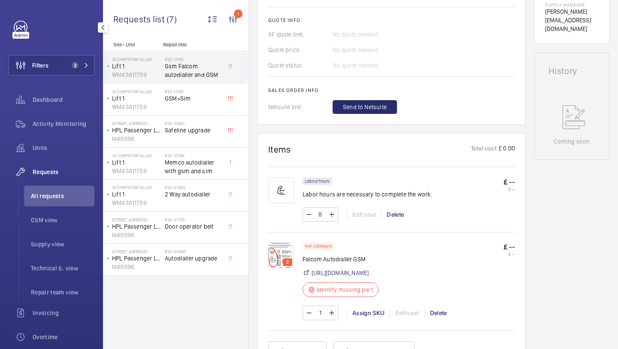
click at [283, 263] on img at bounding box center [281, 255] width 26 height 26
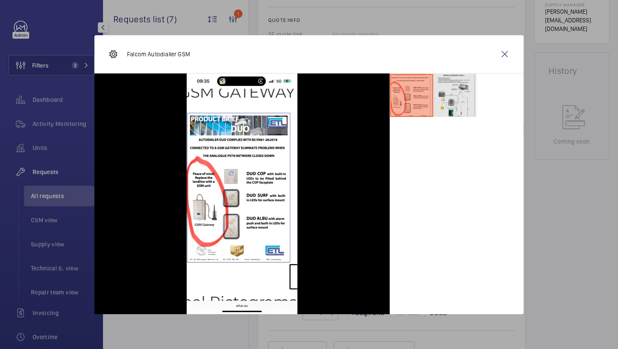
click at [451, 110] on li at bounding box center [455, 95] width 43 height 43
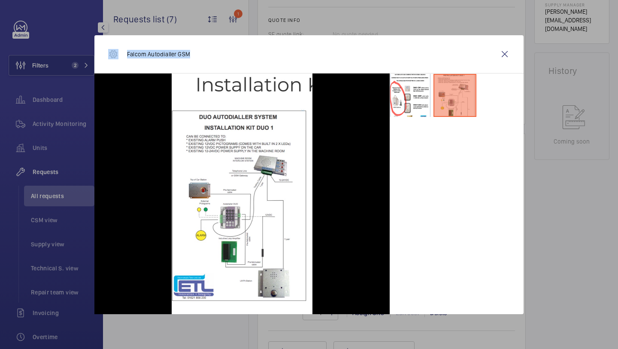
drag, startPoint x: 192, startPoint y: 54, endPoint x: 113, endPoint y: 53, distance: 79.9
click at [113, 53] on div "Falcom Autodialler GSM" at bounding box center [309, 54] width 430 height 38
click at [148, 50] on p "Falcom Autodialler GSM" at bounding box center [158, 54] width 63 height 9
click at [136, 52] on p "Falcom Autodialler GSM" at bounding box center [158, 54] width 63 height 9
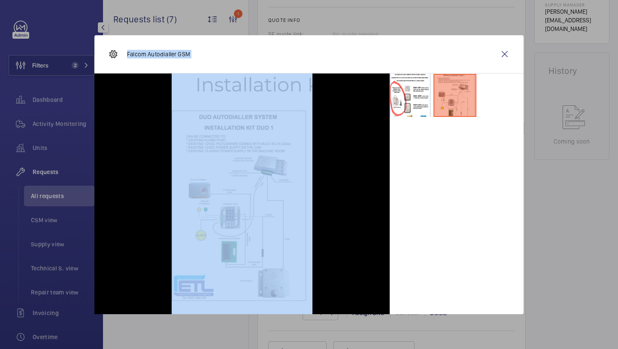
click at [136, 52] on p "Falcom Autodialler GSM" at bounding box center [158, 54] width 63 height 9
copy div "Falcom Autodialler GSM"
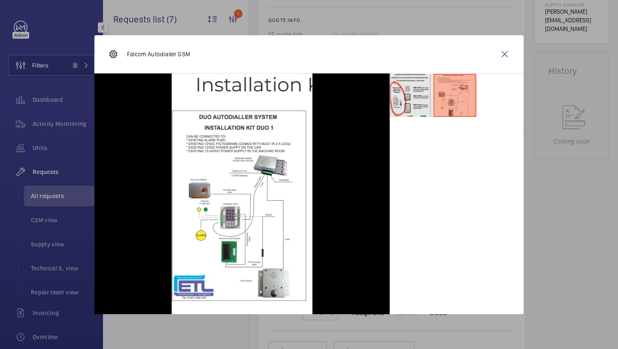
click at [423, 106] on li at bounding box center [411, 95] width 43 height 43
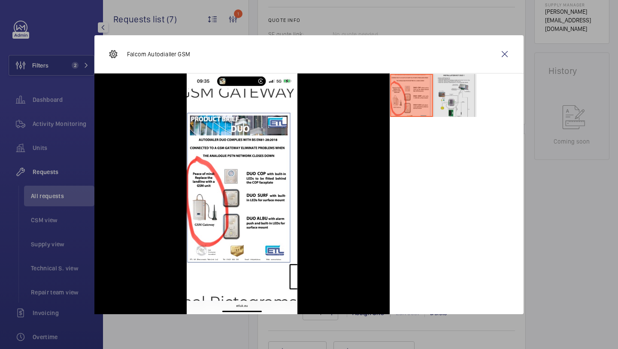
click at [454, 97] on li at bounding box center [455, 95] width 43 height 43
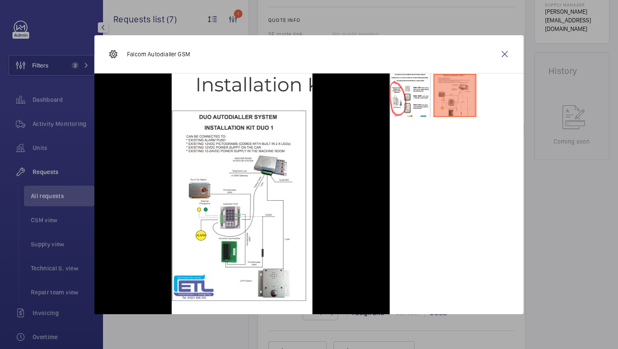
click at [521, 29] on div at bounding box center [309, 174] width 618 height 349
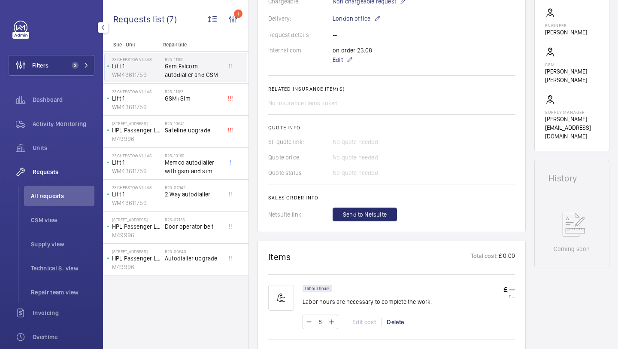
scroll to position [359, 0]
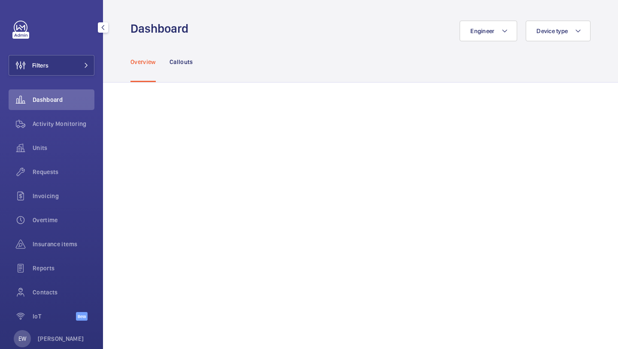
click at [86, 58] on button "Filters" at bounding box center [52, 65] width 86 height 21
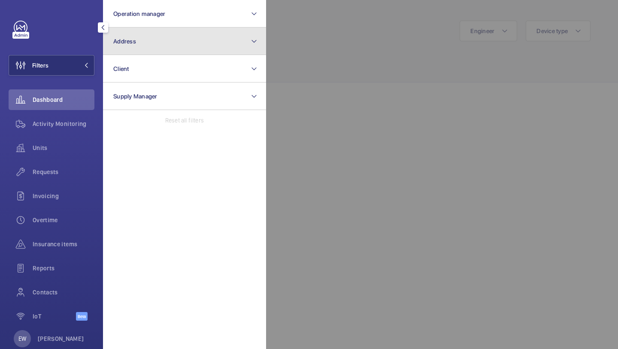
click at [152, 42] on button "Address" at bounding box center [184, 40] width 163 height 27
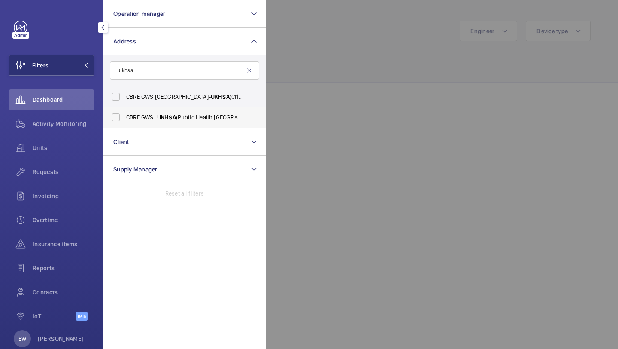
type input "ukhsa"
click at [145, 118] on span "CBRE GWS - UKHSA (Public Health England) Oxford - OX11 0RQ, DIDCOT OX11 0RQ" at bounding box center [185, 117] width 118 height 9
click at [125, 118] on input "CBRE GWS - UKHSA (Public Health England) Oxford - OX11 0RQ, DIDCOT OX11 0RQ" at bounding box center [115, 117] width 17 height 17
checkbox input "true"
click at [59, 177] on div "Requests" at bounding box center [52, 171] width 86 height 21
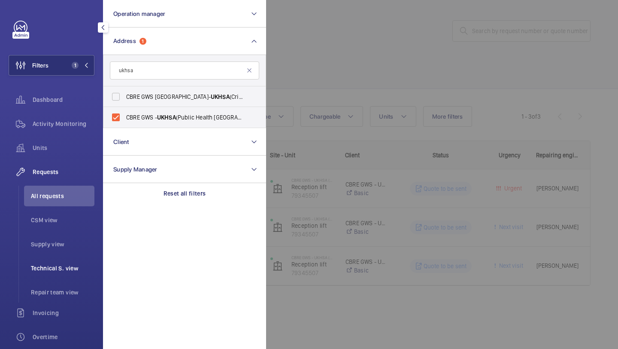
scroll to position [136, 0]
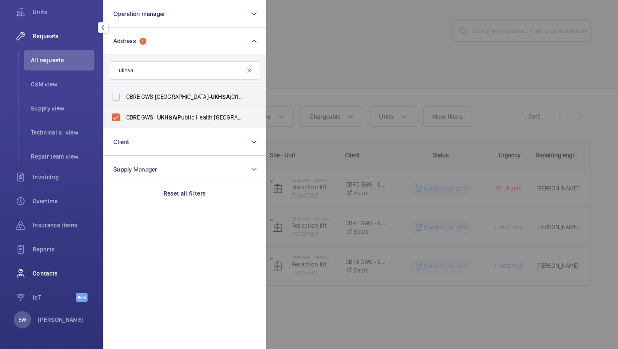
click at [60, 274] on span "Contacts" at bounding box center [64, 273] width 62 height 9
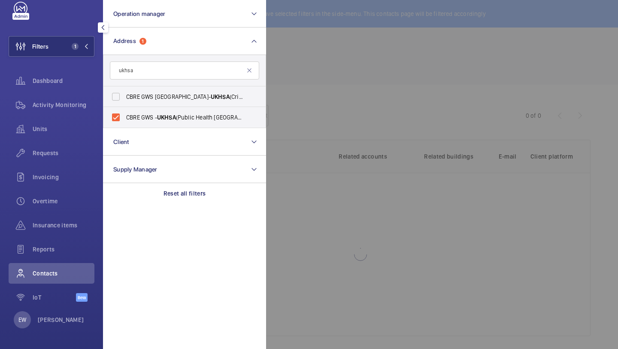
scroll to position [19, 0]
click at [369, 106] on div at bounding box center [575, 174] width 618 height 349
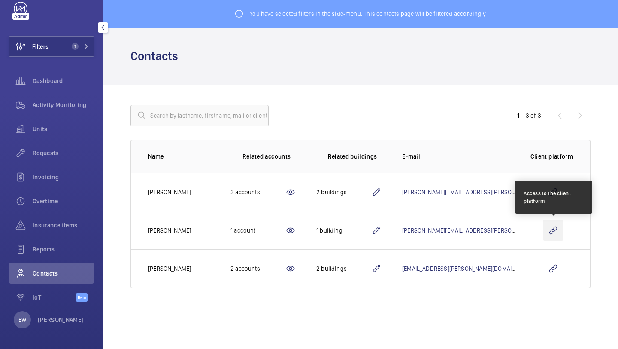
click at [555, 226] on wm-front-icon-button at bounding box center [553, 230] width 21 height 21
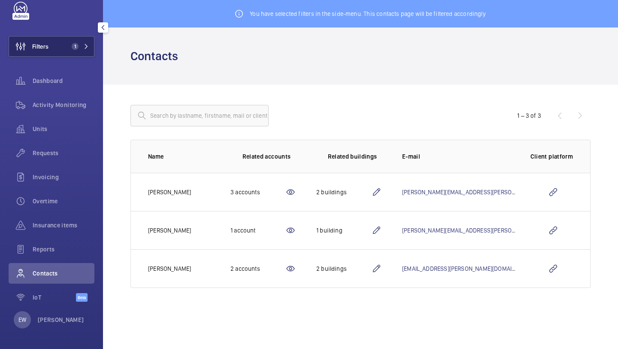
click at [74, 49] on span "1" at bounding box center [75, 46] width 7 height 7
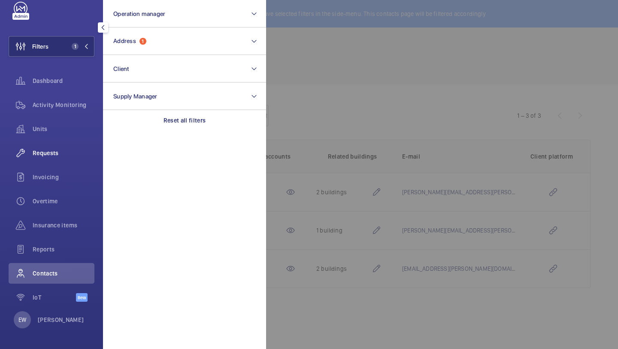
click at [55, 158] on div "Requests" at bounding box center [52, 153] width 86 height 21
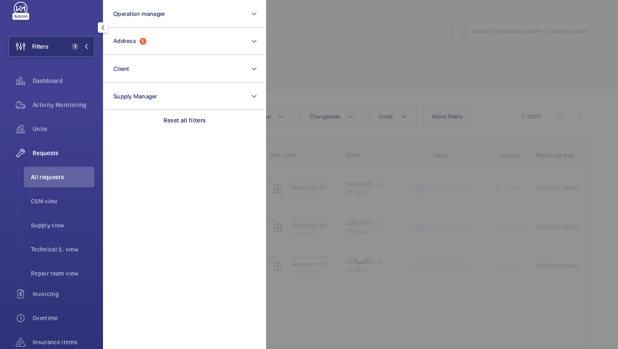
click at [360, 97] on div at bounding box center [575, 174] width 618 height 349
